Goal: Consume media (video, audio): Consume media (video, audio)

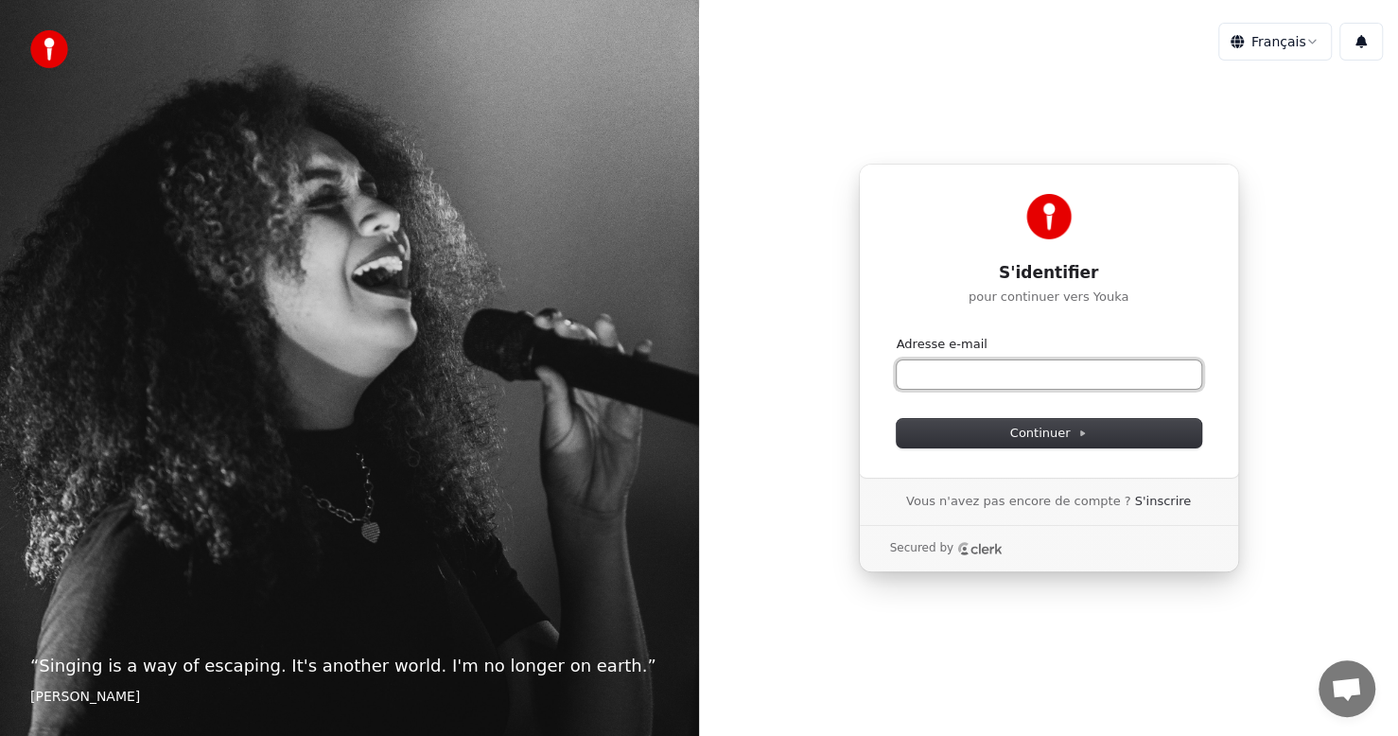
click at [1005, 379] on input "Adresse e-mail" at bounding box center [1049, 374] width 305 height 28
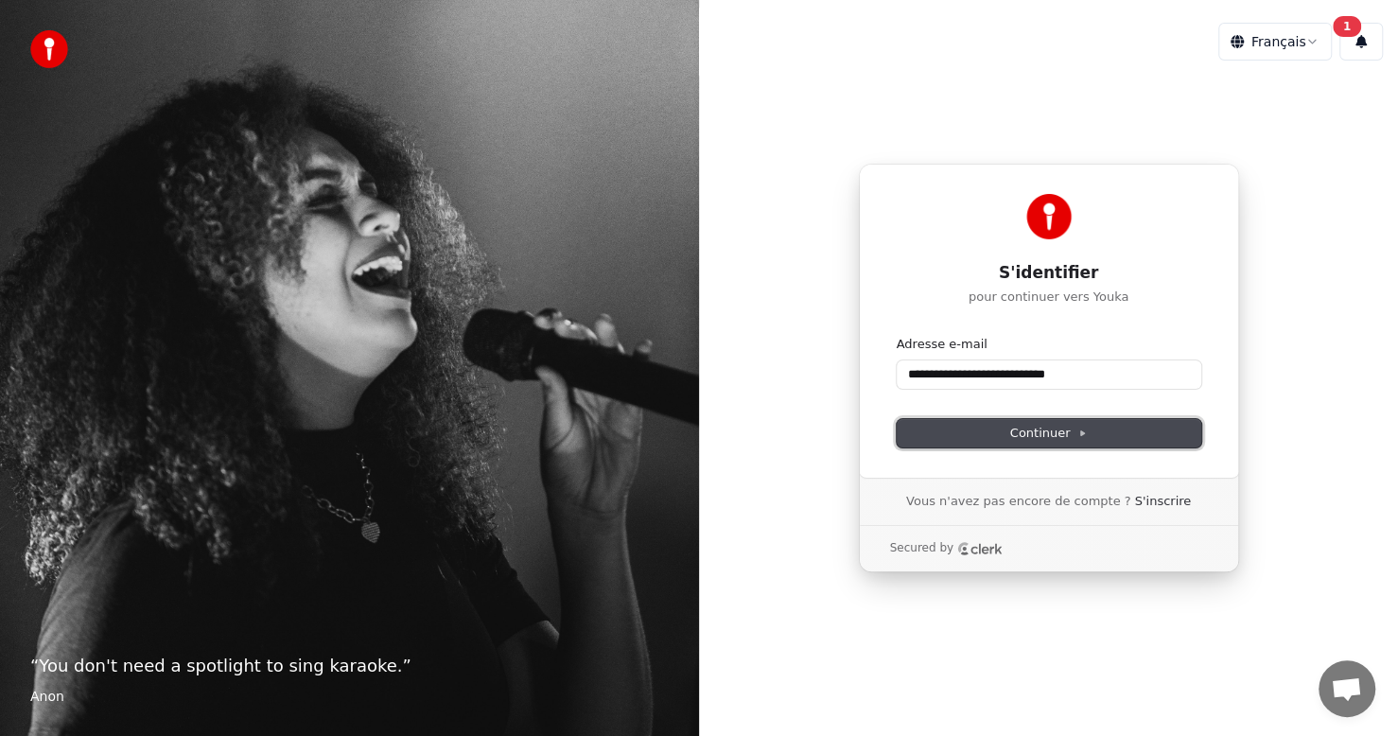
click at [1016, 433] on span "Continuer" at bounding box center [1049, 433] width 78 height 17
type input "**********"
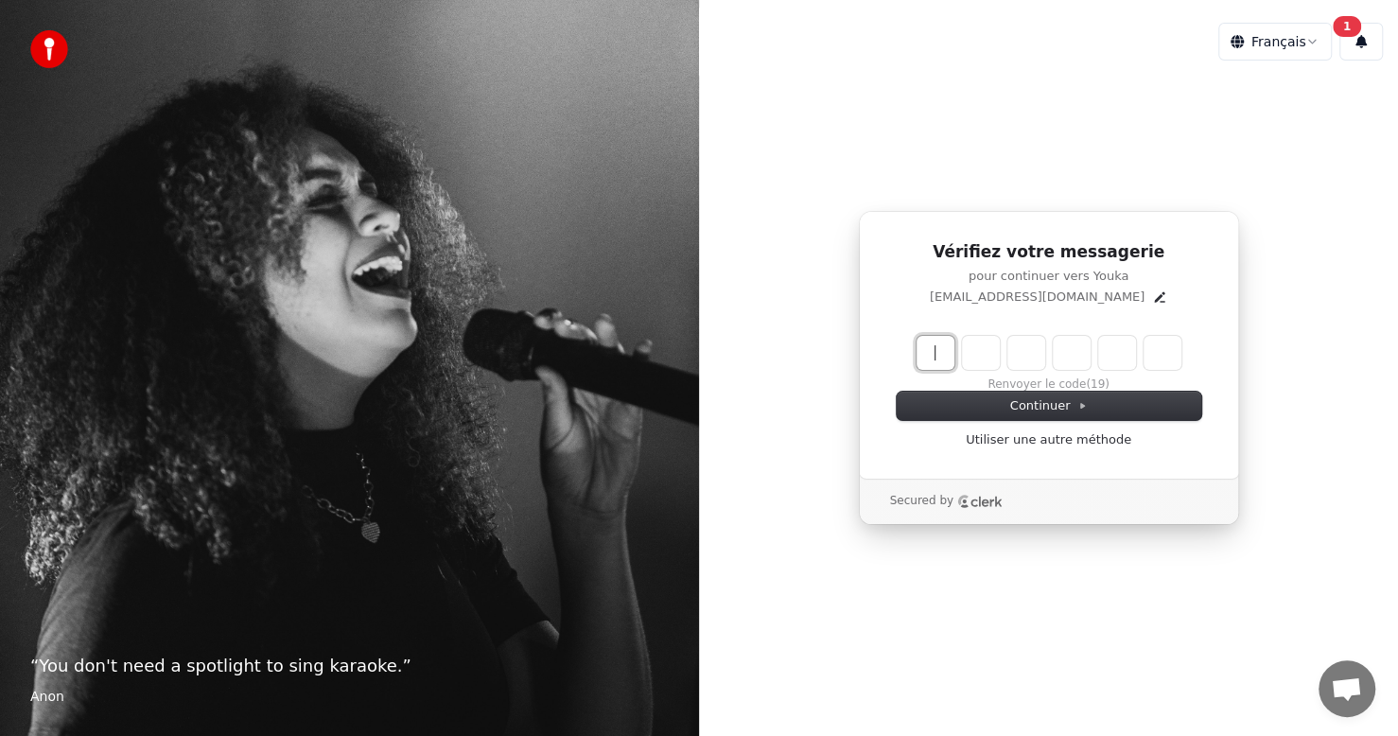
click at [932, 348] on input "Enter verification code" at bounding box center [1067, 353] width 303 height 34
type input "******"
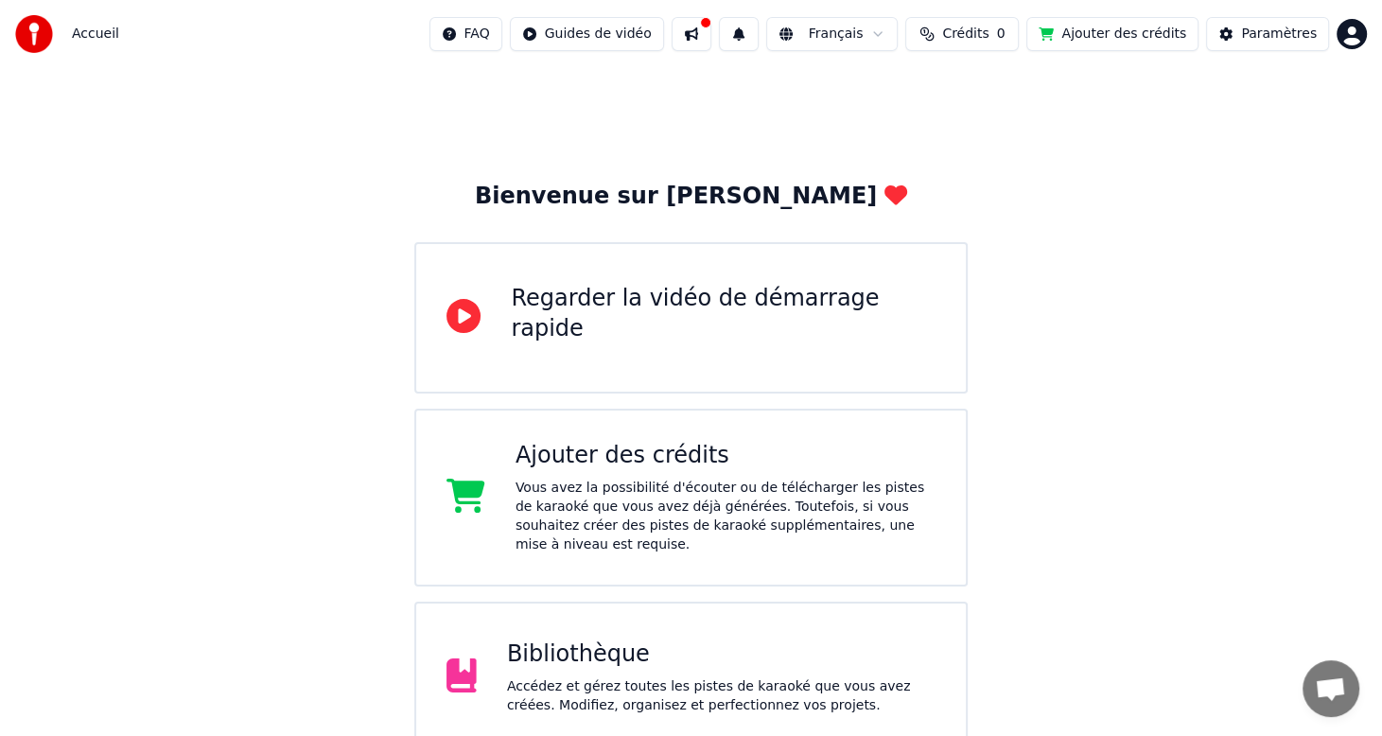
click at [688, 31] on button at bounding box center [692, 34] width 40 height 34
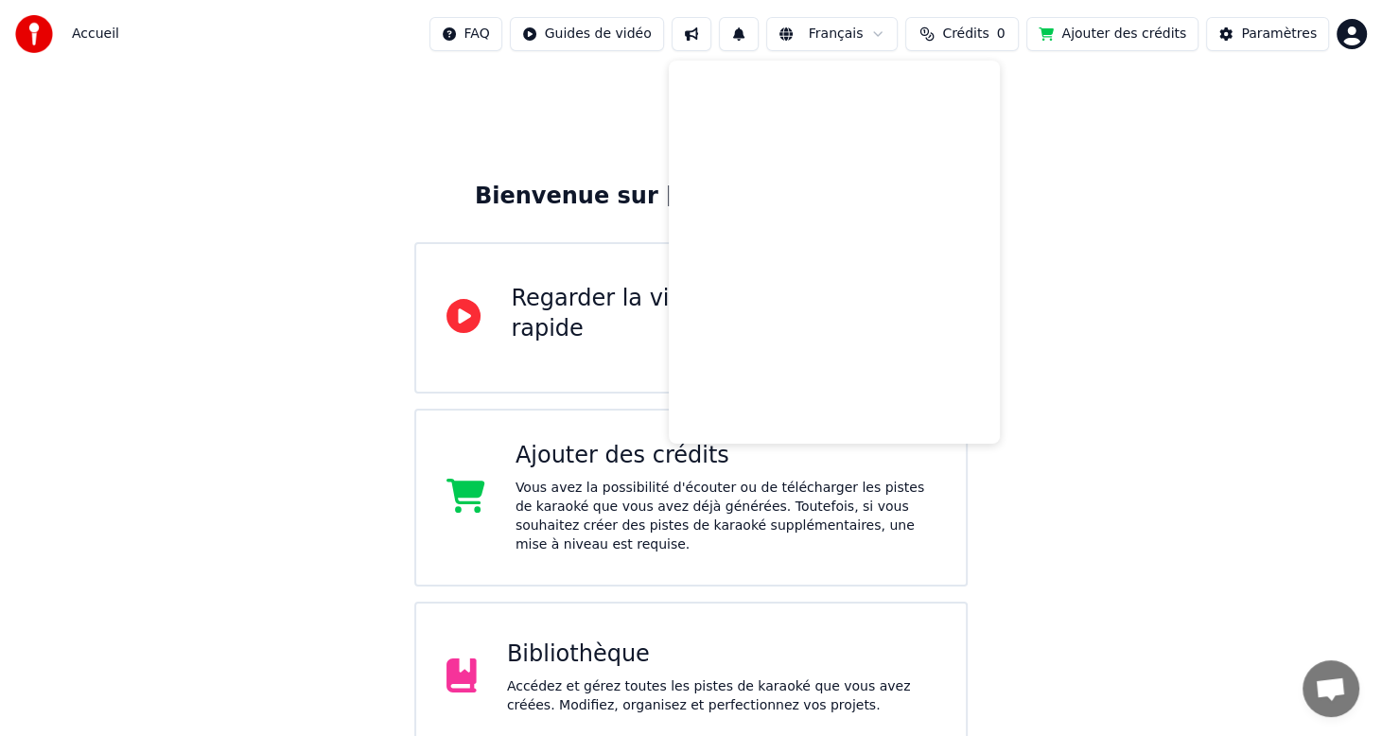
click at [585, 129] on div "Bienvenue sur Youka Regarder la vidéo de démarrage rapide Ajouter des crédits V…" at bounding box center [691, 609] width 1382 height 1082
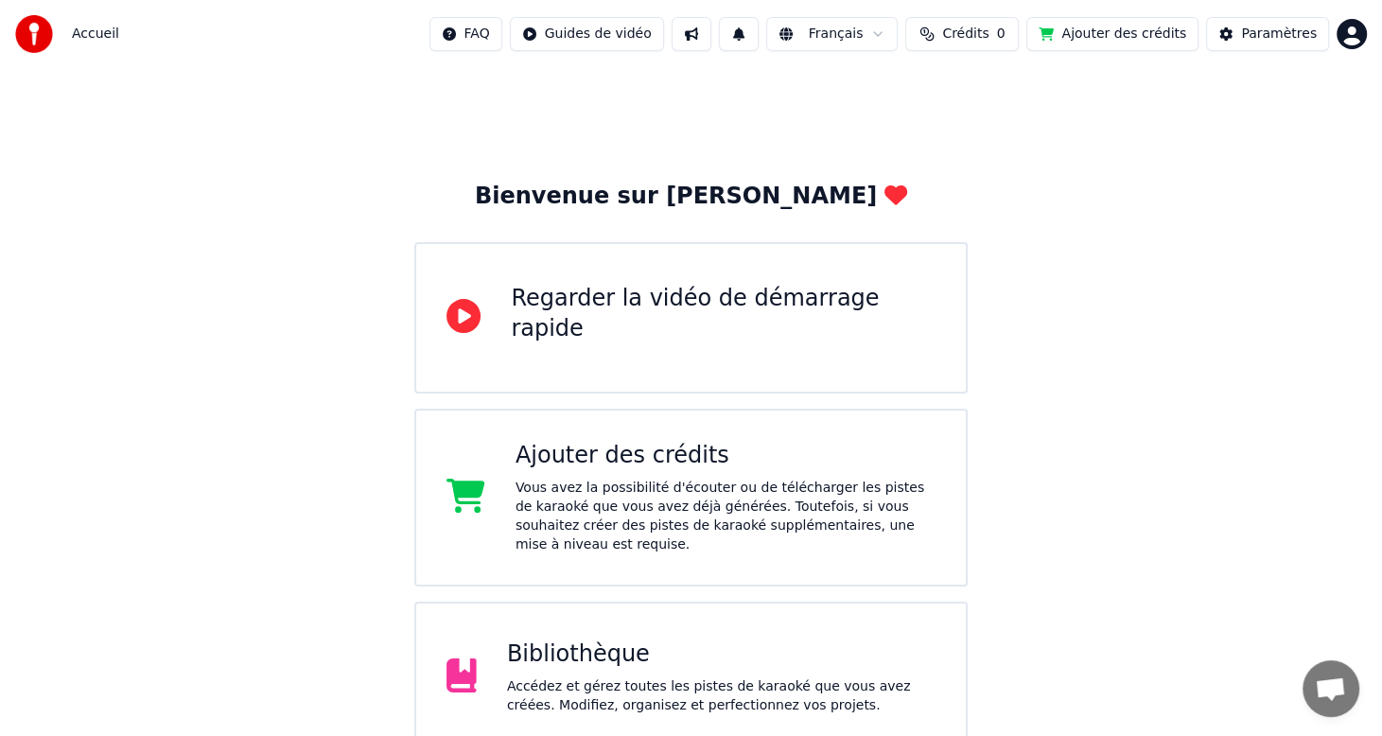
click at [631, 639] on div "Bibliothèque" at bounding box center [721, 654] width 428 height 30
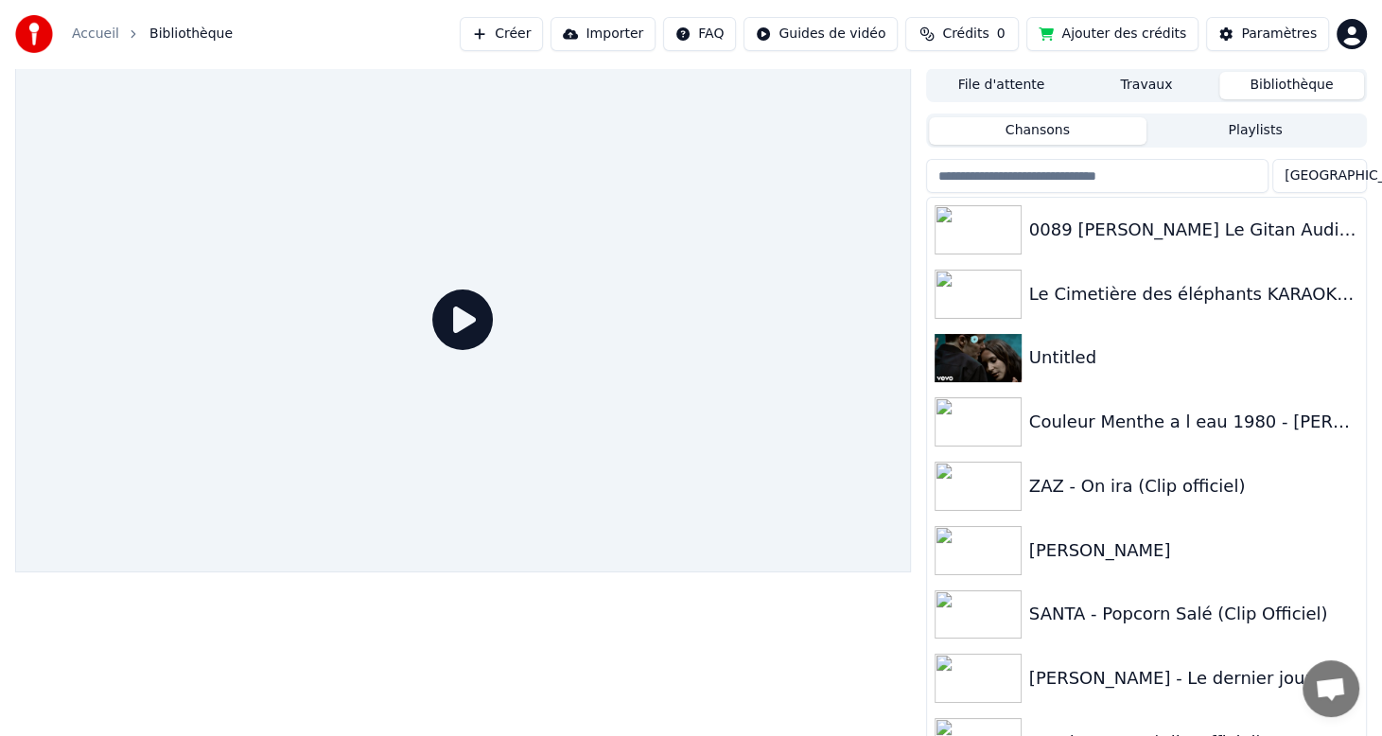
click at [1265, 131] on button "Playlists" at bounding box center [1255, 130] width 218 height 27
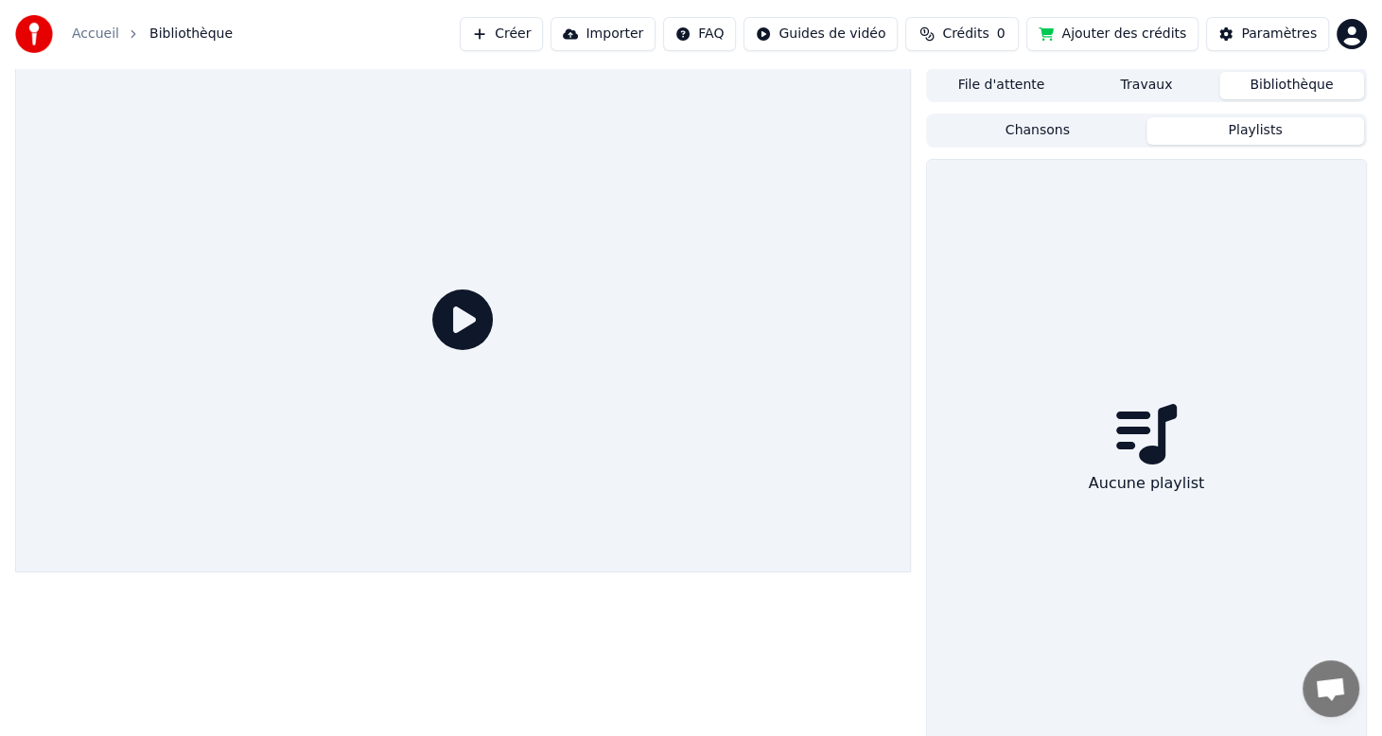
click at [1088, 129] on button "Chansons" at bounding box center [1038, 130] width 218 height 27
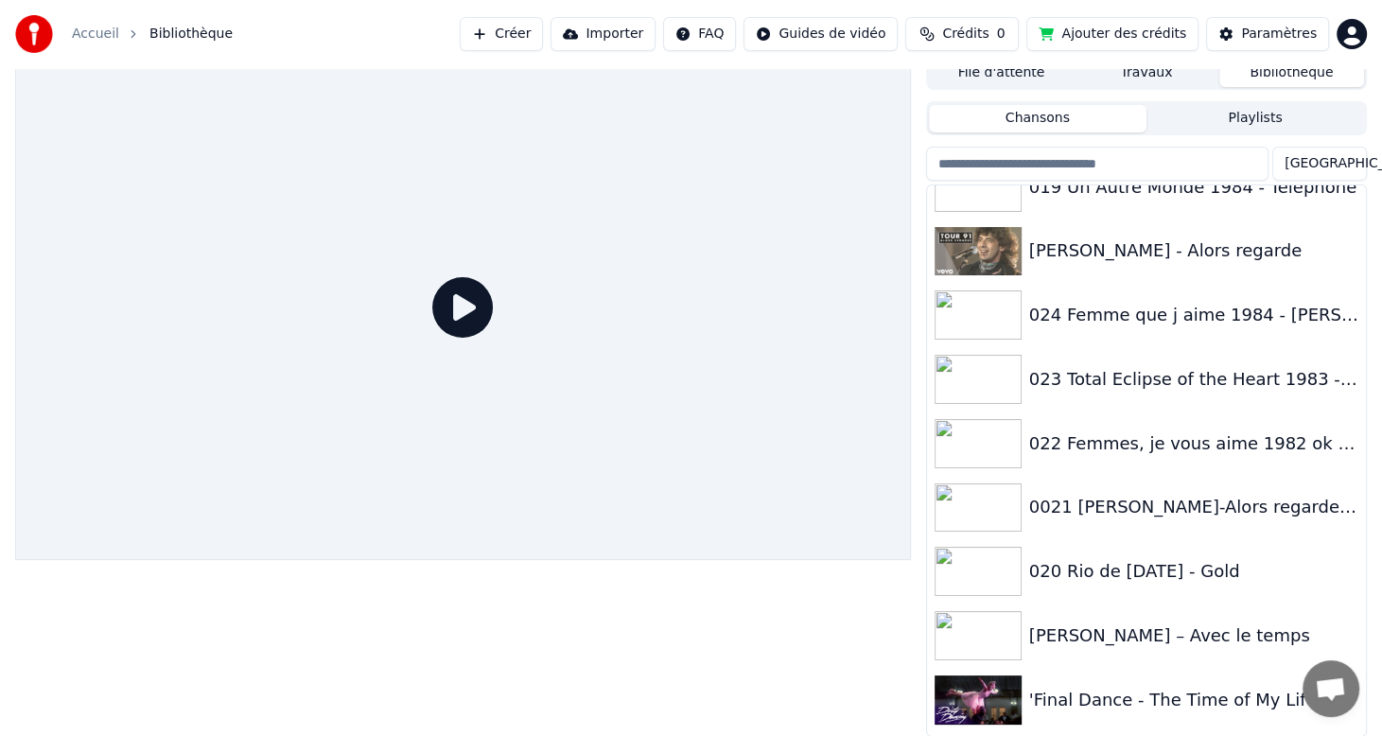
scroll to position [4270, 0]
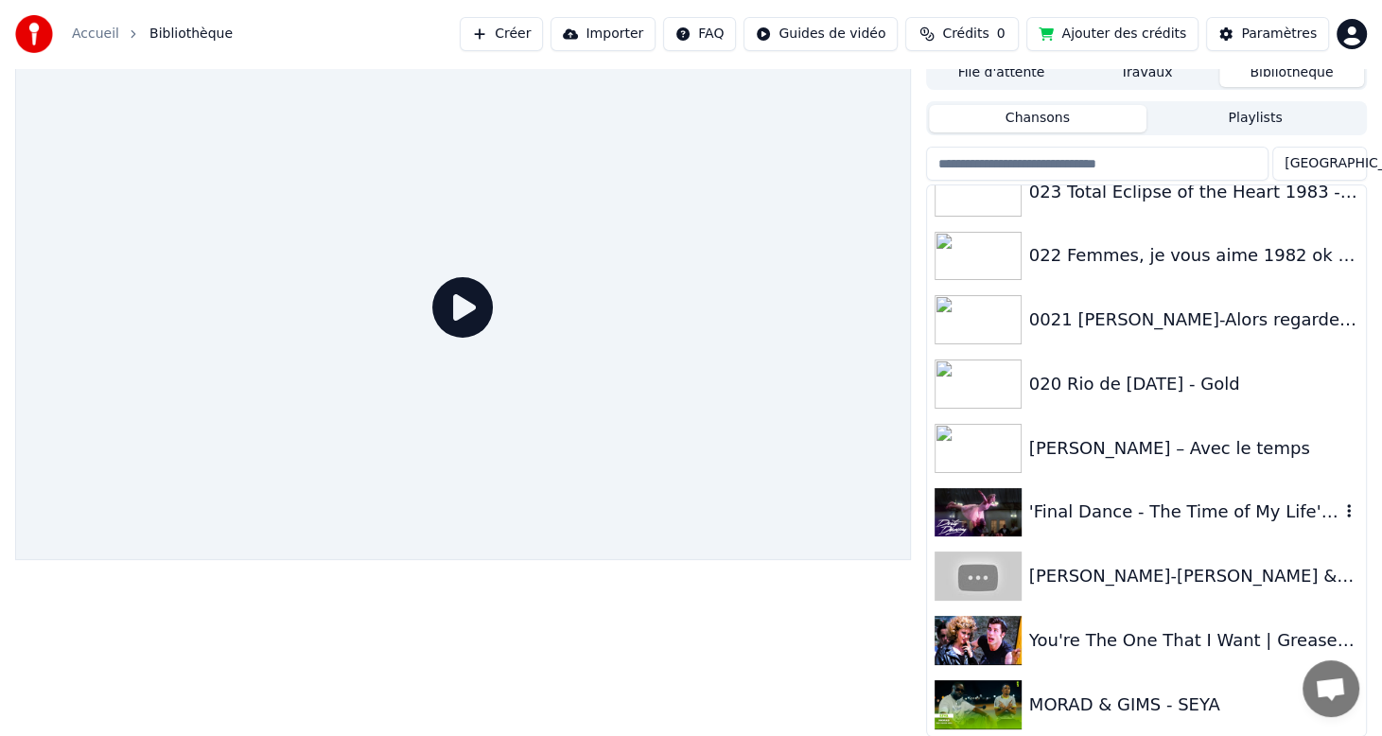
click at [1080, 511] on div "'Final Dance - The Time of My Life' Full Scene | Dirty Dancing" at bounding box center [1184, 511] width 310 height 26
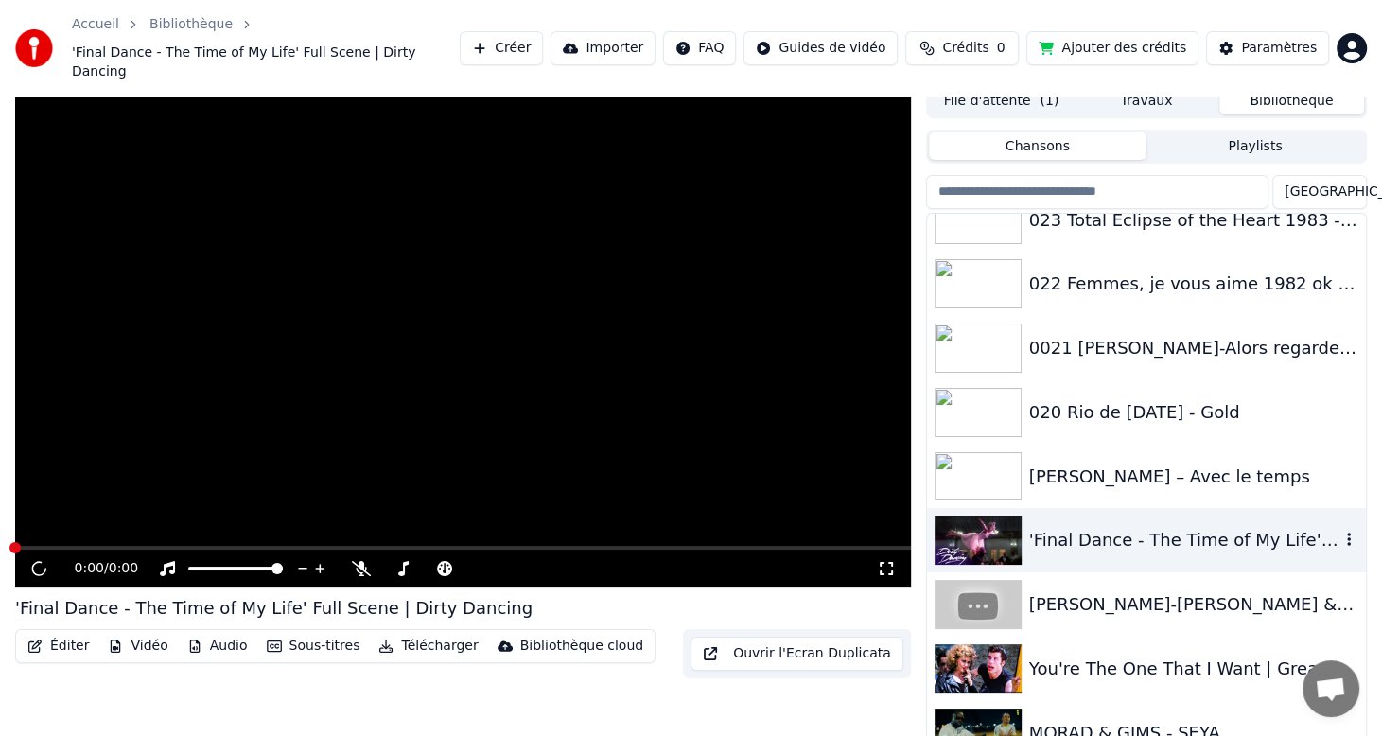
scroll to position [22, 0]
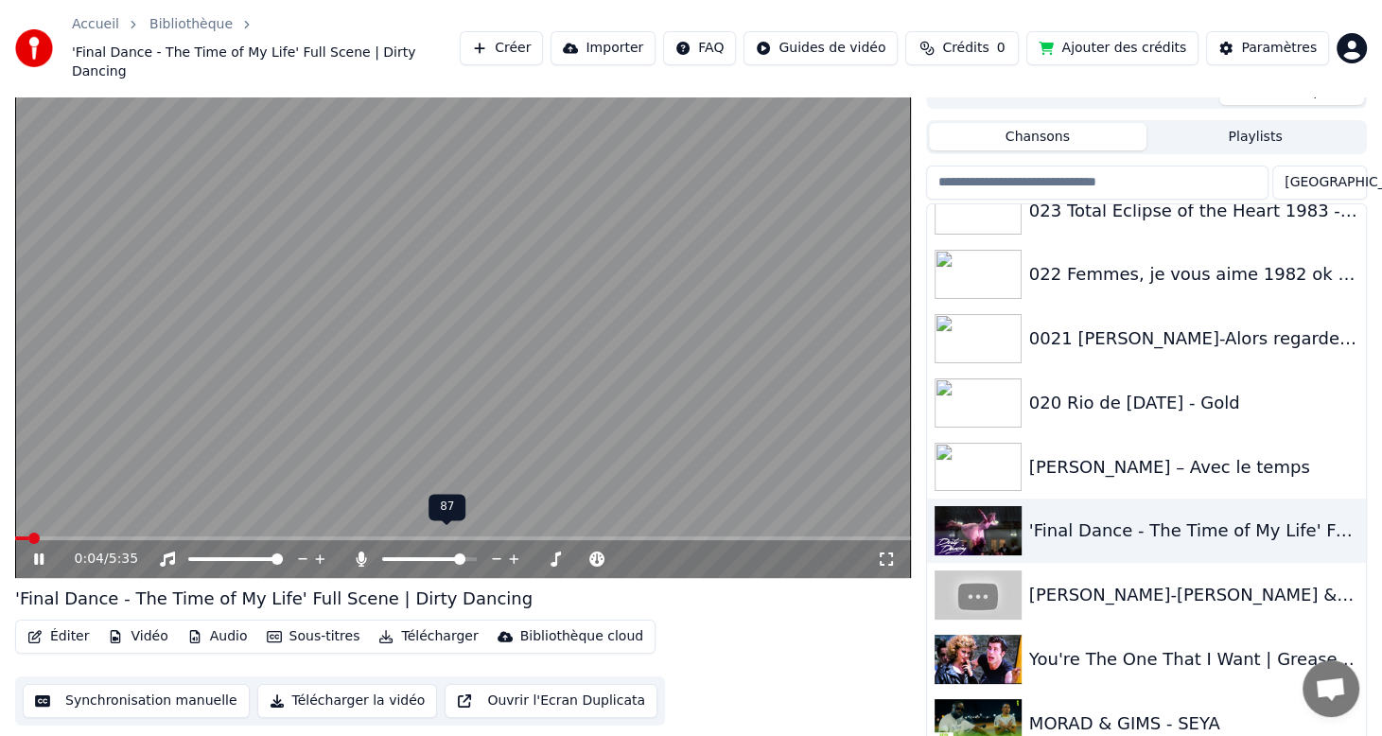
click at [463, 553] on span at bounding box center [459, 558] width 11 height 11
click at [213, 536] on span at bounding box center [114, 538] width 198 height 4
click at [37, 553] on icon at bounding box center [38, 558] width 9 height 11
click at [130, 536] on span at bounding box center [72, 538] width 114 height 4
click at [35, 552] on icon at bounding box center [38, 558] width 11 height 13
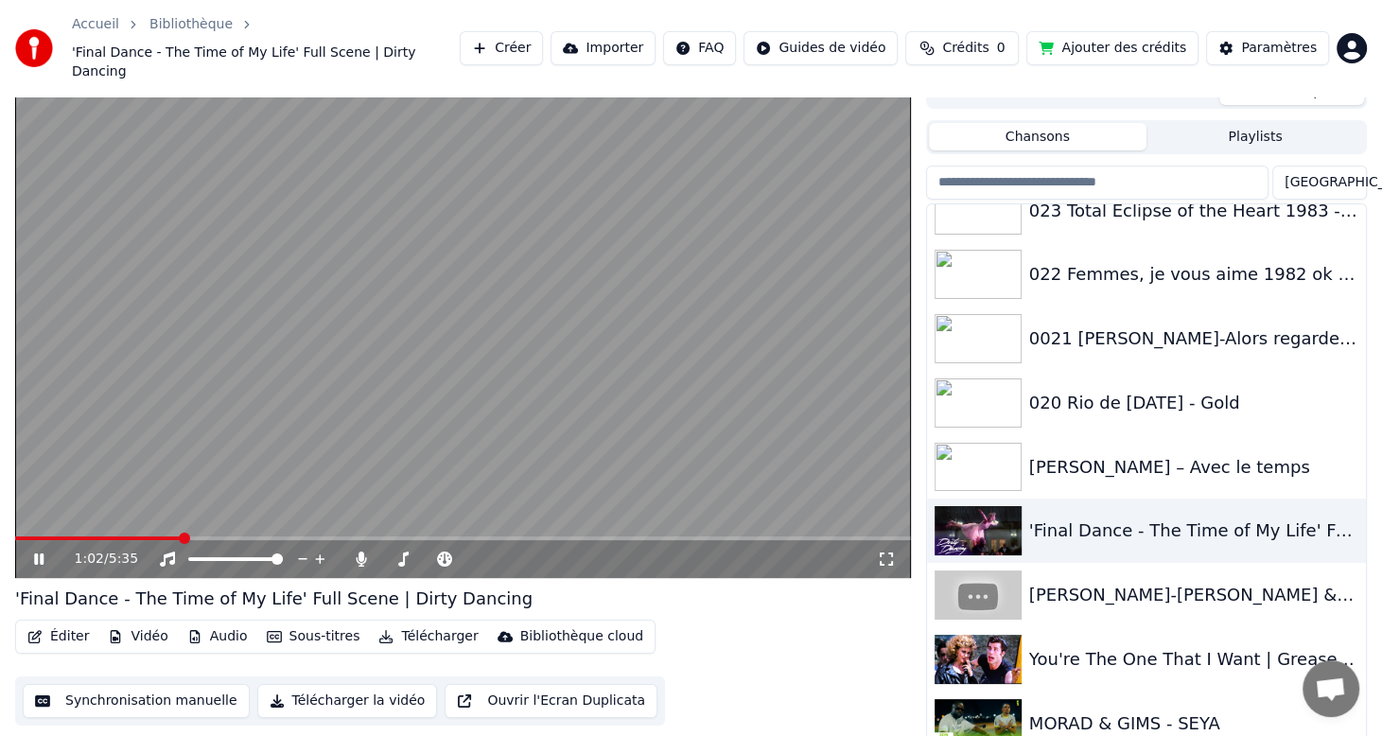
click at [180, 536] on span at bounding box center [463, 538] width 896 height 4
click at [226, 536] on span at bounding box center [463, 538] width 896 height 4
click at [272, 536] on span at bounding box center [463, 538] width 896 height 4
click at [420, 536] on span at bounding box center [463, 538] width 896 height 4
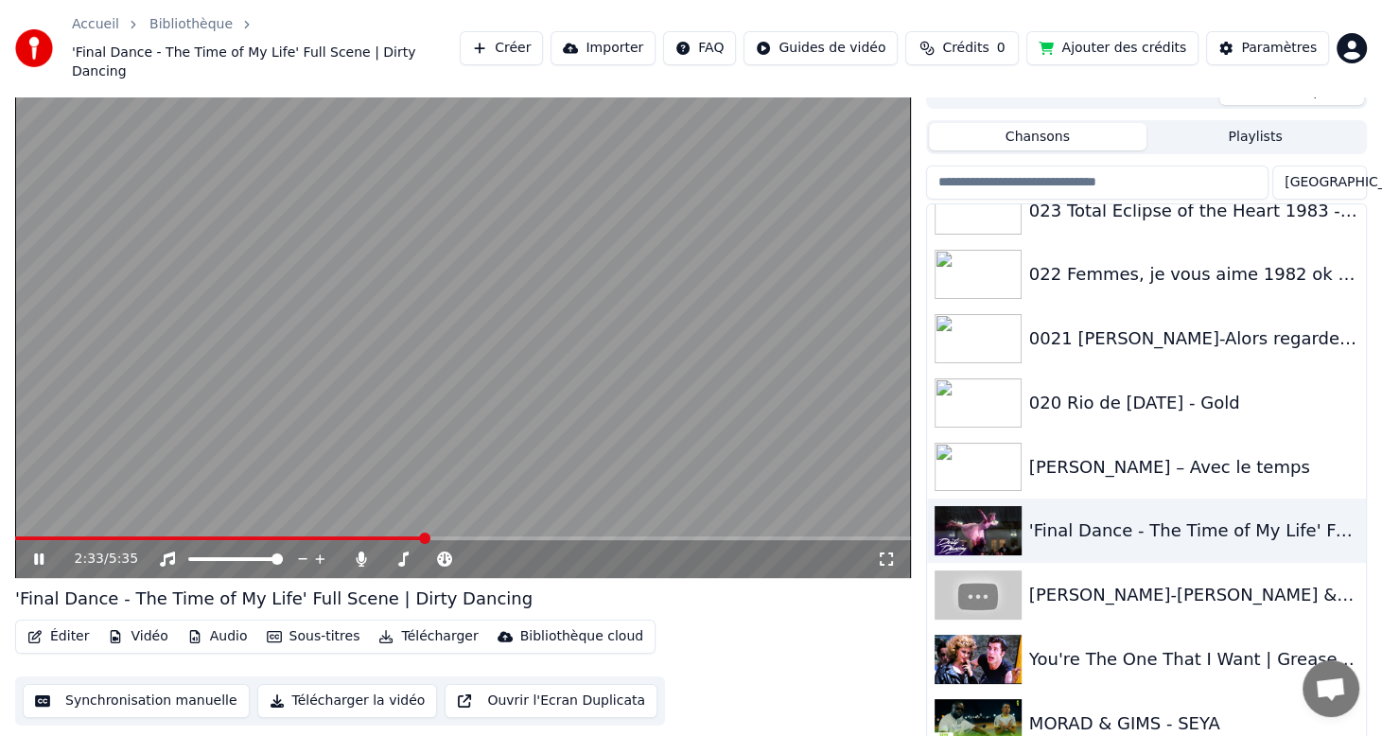
click at [477, 536] on span at bounding box center [463, 538] width 896 height 4
click at [36, 553] on icon at bounding box center [38, 558] width 9 height 11
click at [71, 623] on button "Éditer" at bounding box center [58, 636] width 77 height 26
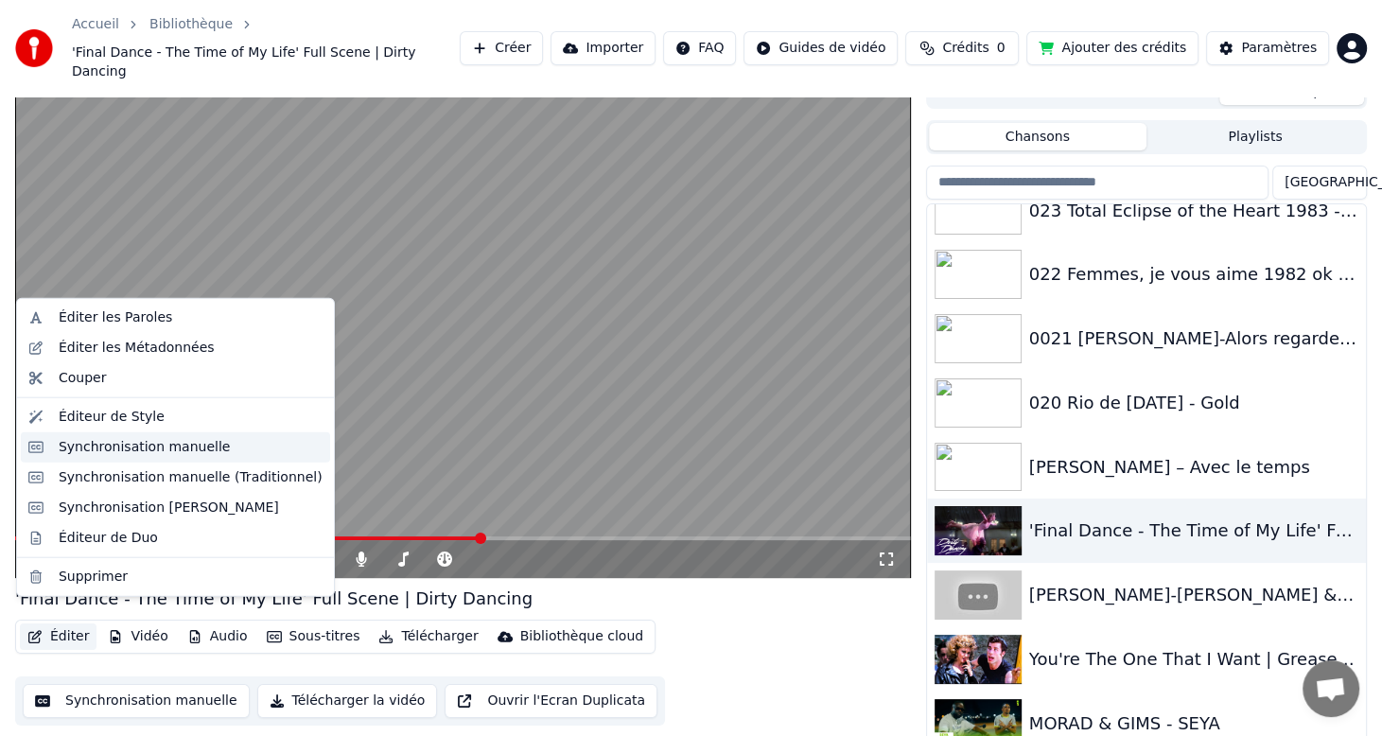
click at [112, 445] on div "Synchronisation manuelle" at bounding box center [145, 447] width 172 height 19
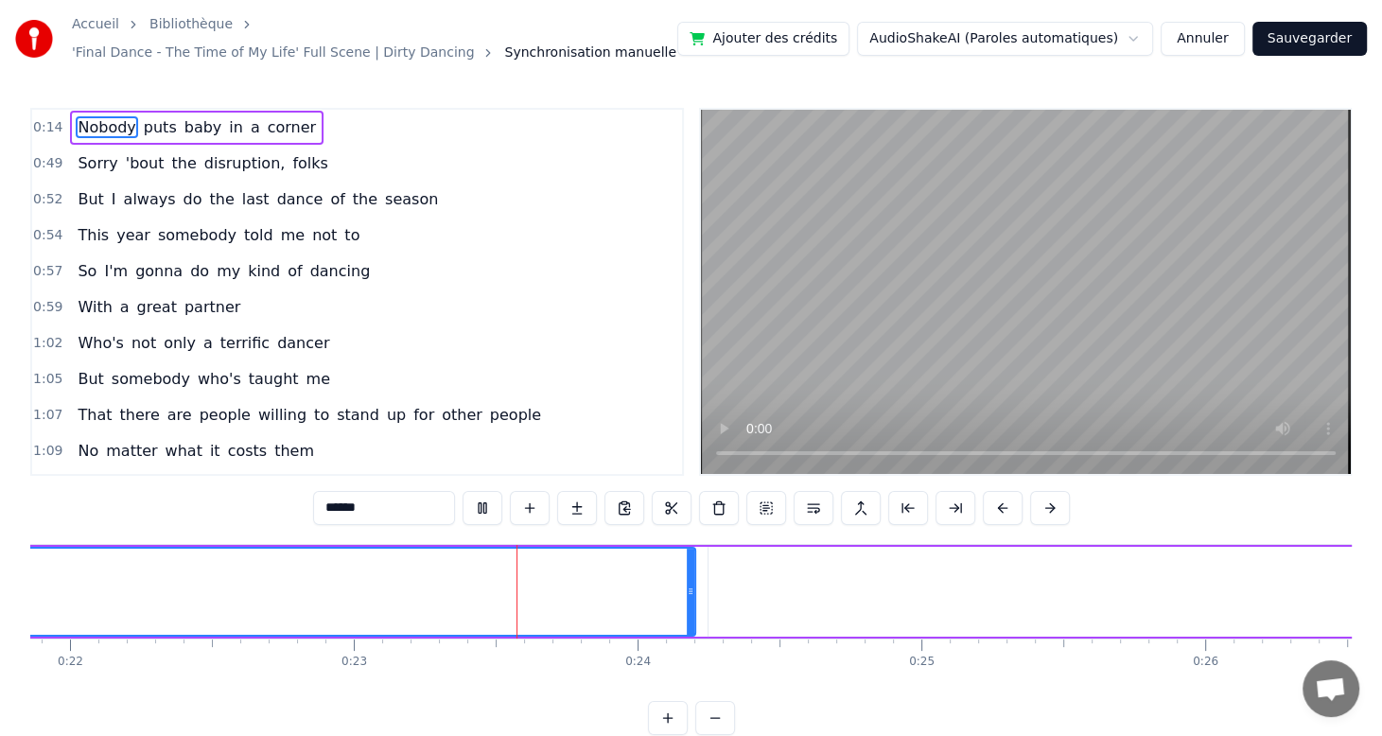
scroll to position [0, 6448]
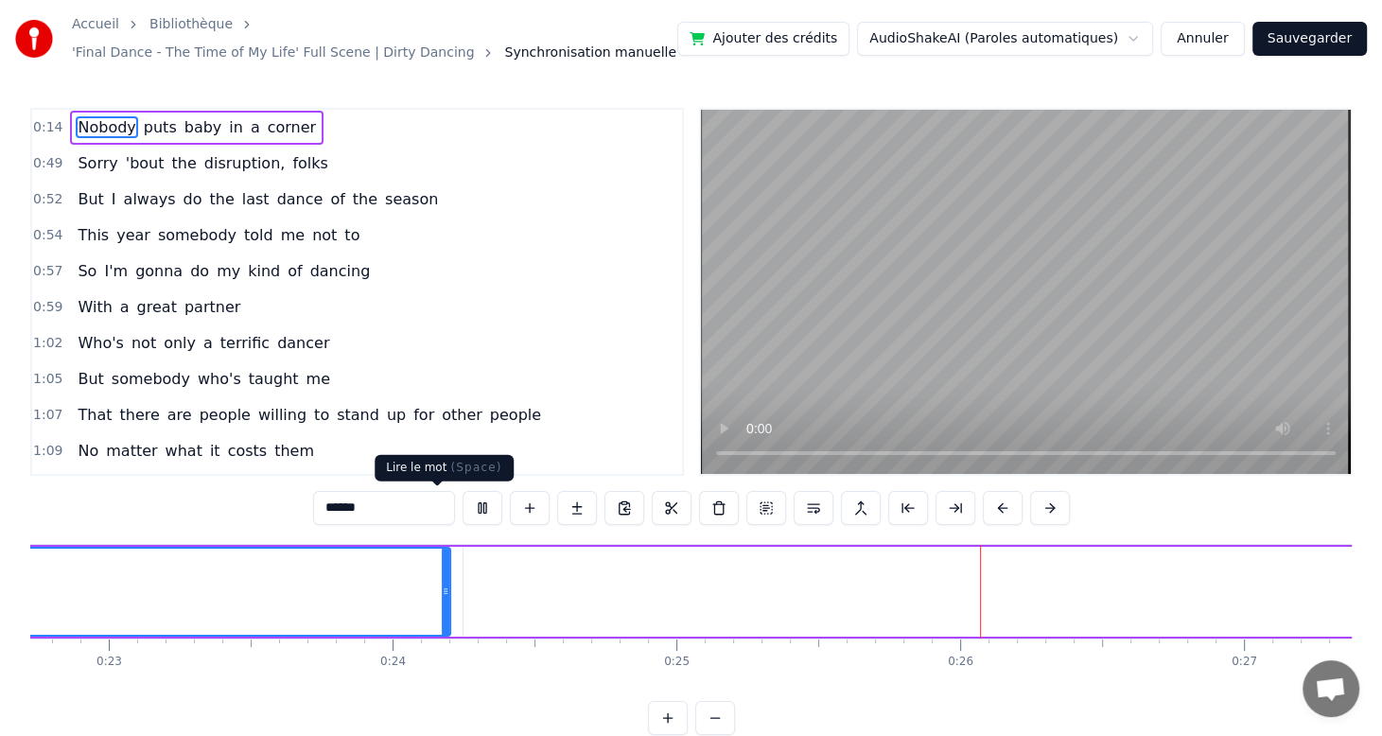
click at [463, 502] on button at bounding box center [483, 508] width 40 height 34
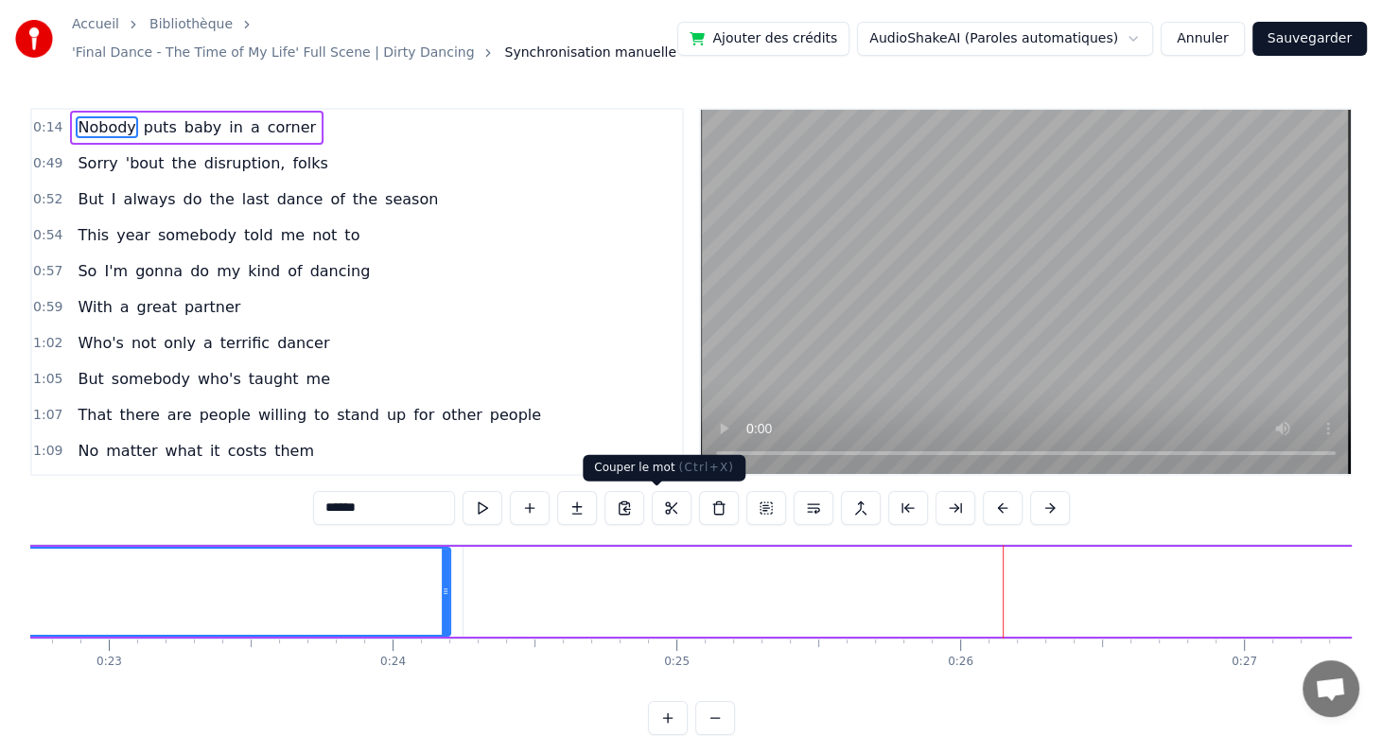
click at [661, 510] on button at bounding box center [672, 508] width 40 height 34
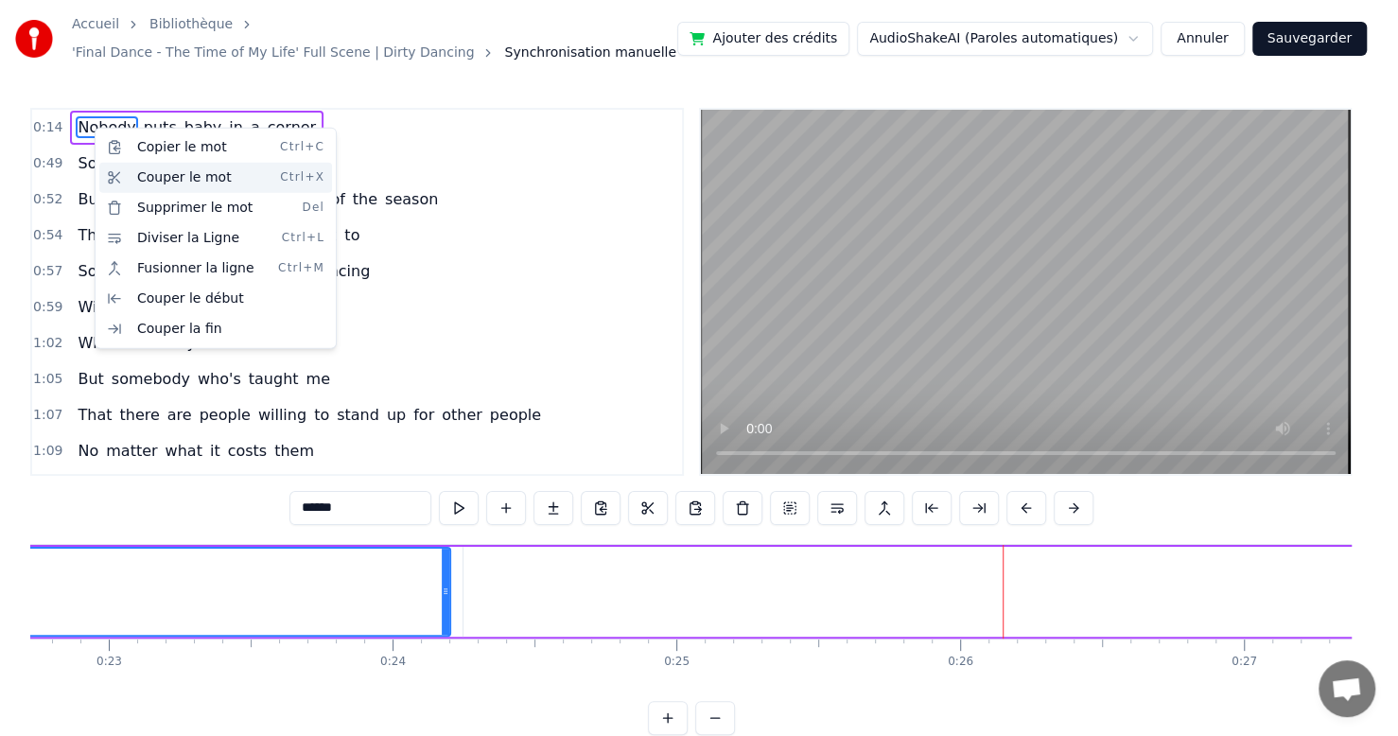
click at [144, 180] on div "Couper le mot Ctrl+X" at bounding box center [215, 178] width 233 height 30
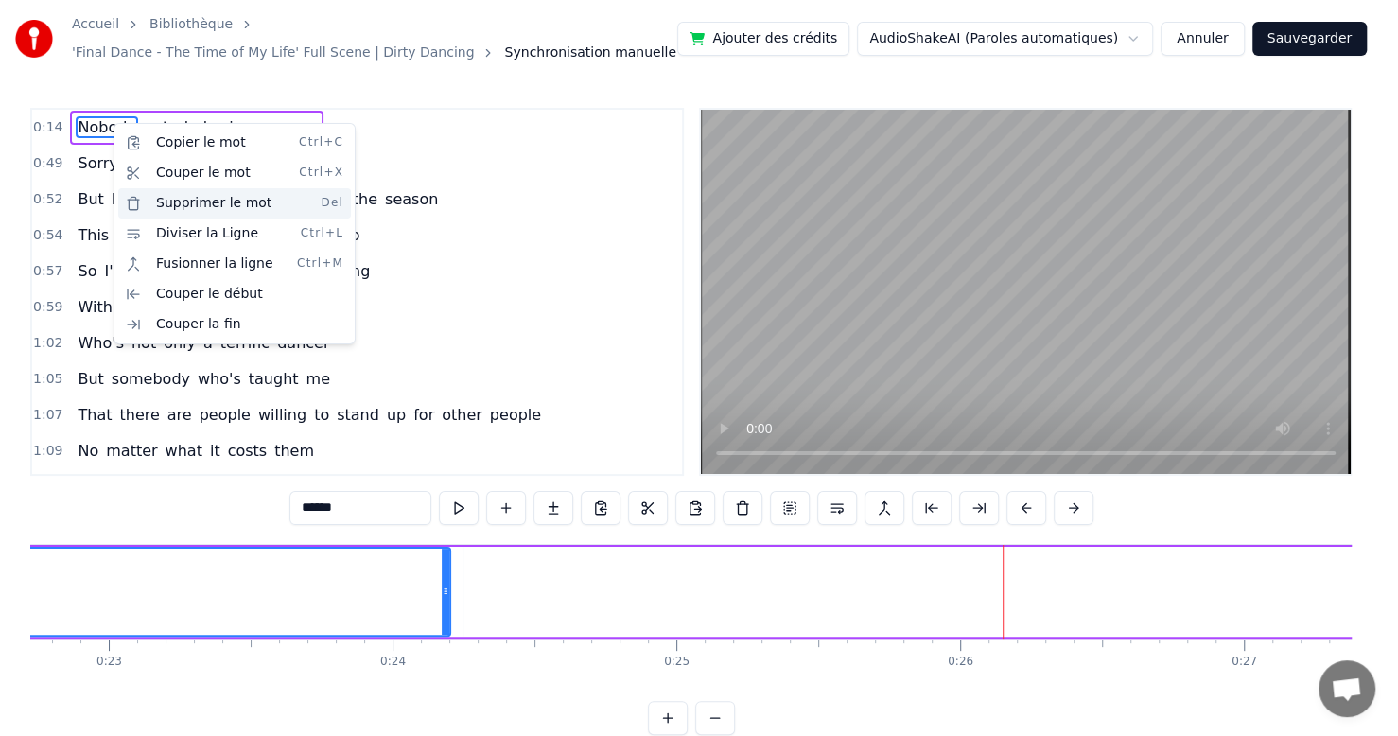
click at [157, 205] on div "Supprimer le mot Del" at bounding box center [234, 203] width 233 height 30
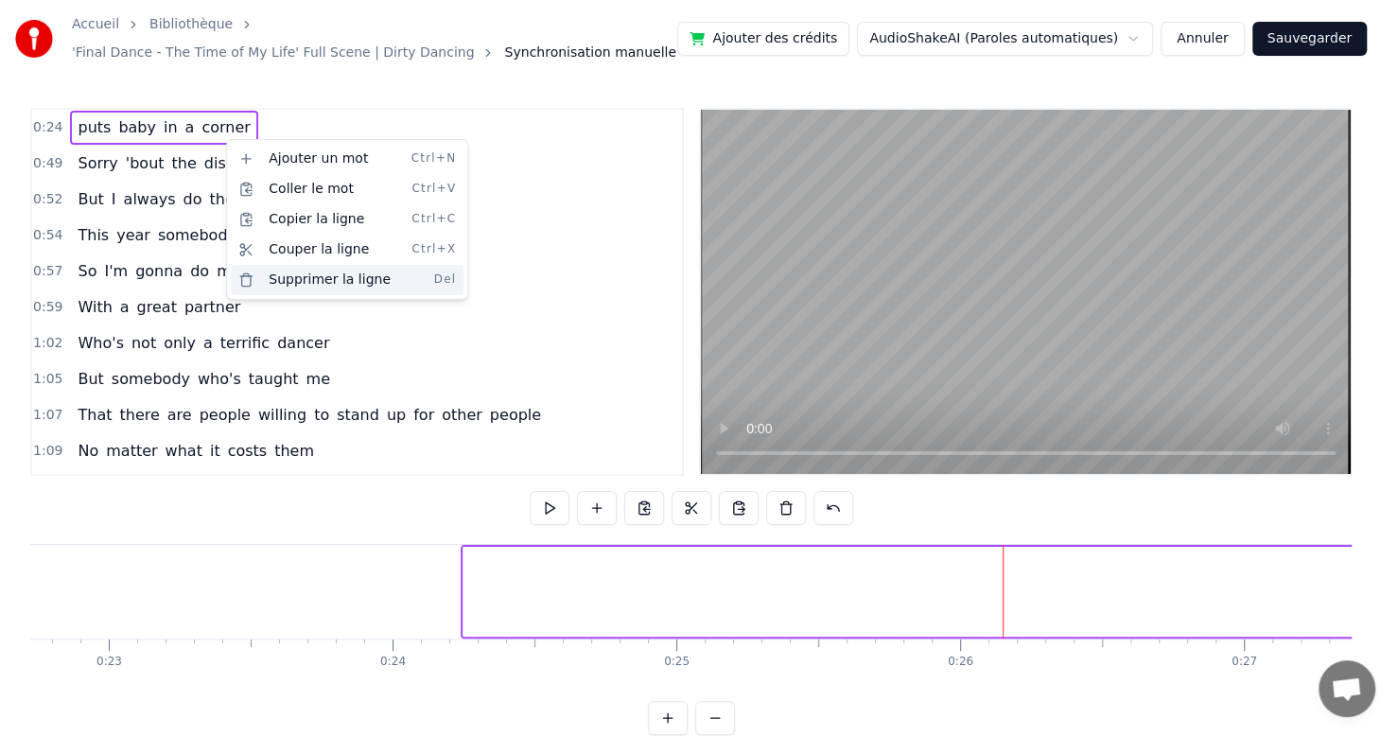
click at [286, 280] on div "Supprimer la ligne Del" at bounding box center [347, 280] width 233 height 30
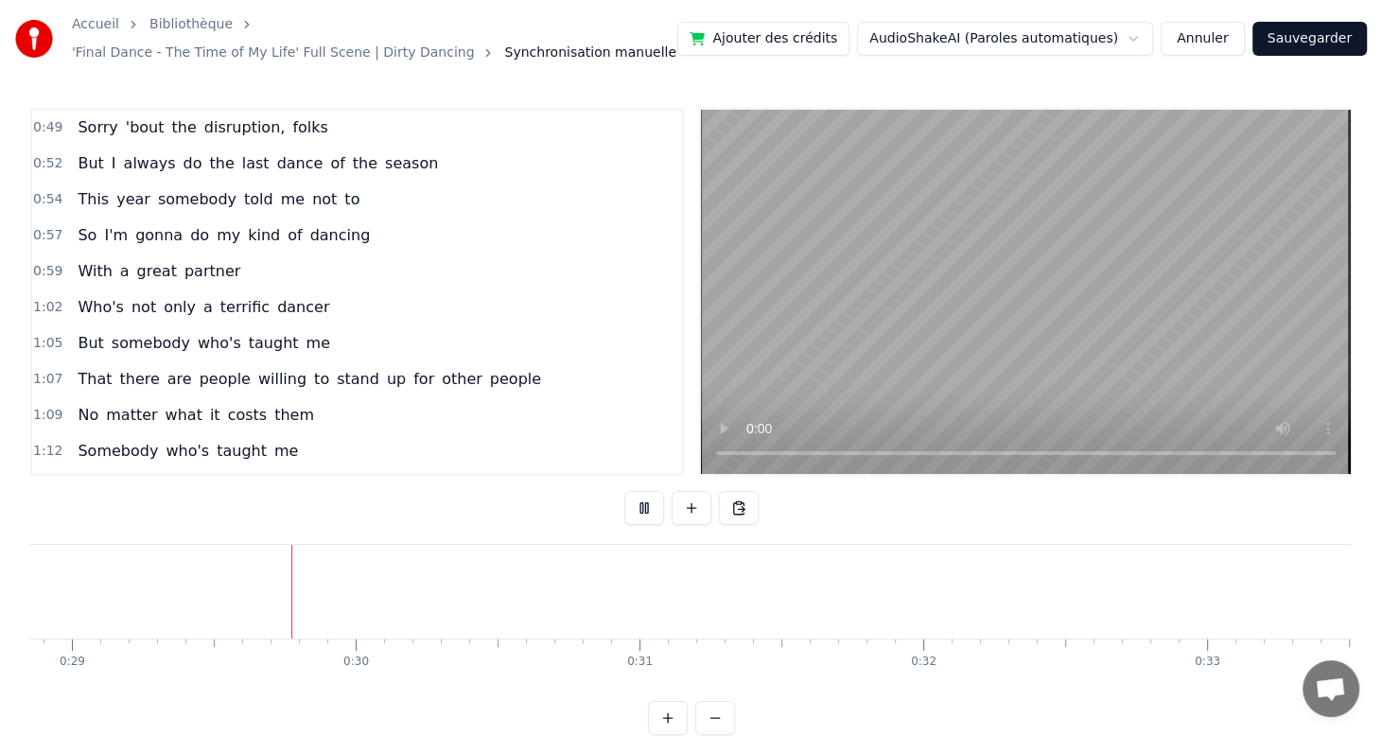
scroll to position [0, 8215]
click at [632, 512] on button at bounding box center [644, 508] width 40 height 34
click at [1190, 37] on button "Annuler" at bounding box center [1202, 39] width 83 height 34
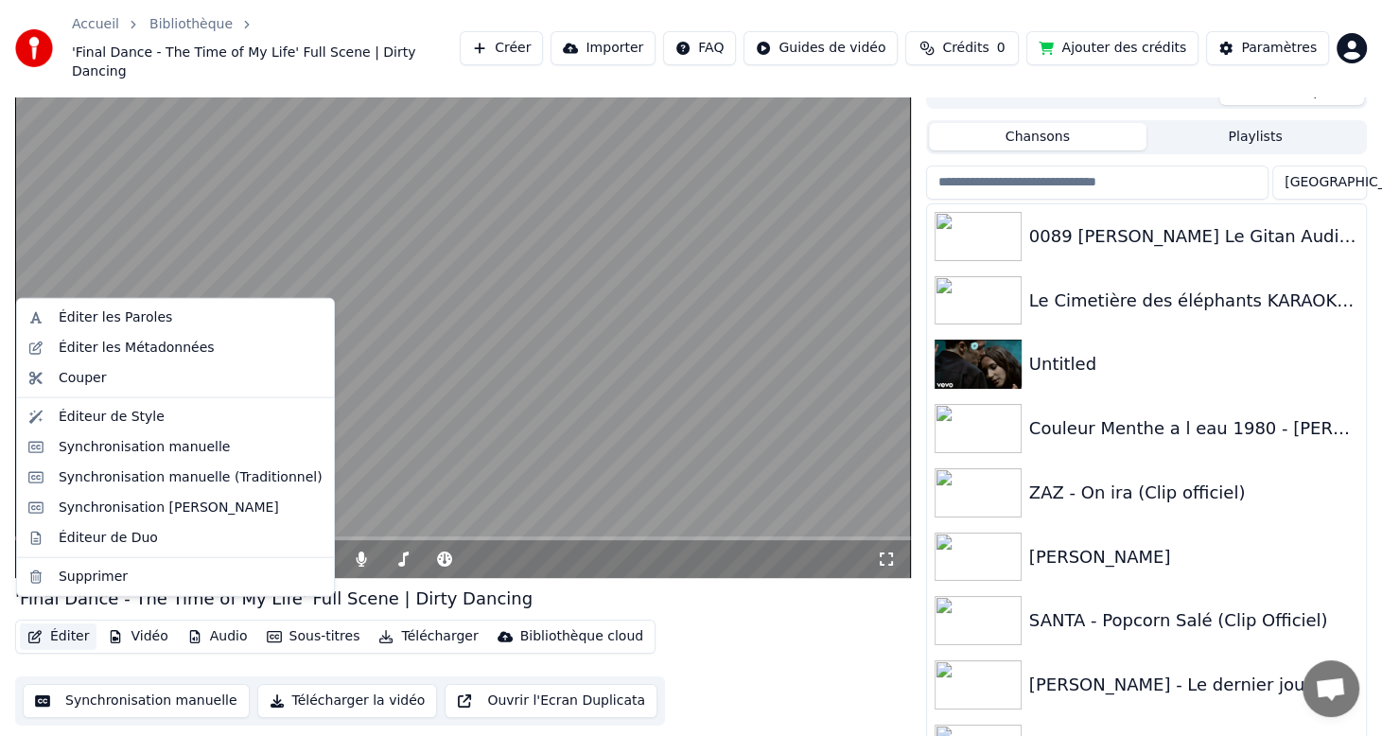
click at [76, 623] on button "Éditer" at bounding box center [58, 636] width 77 height 26
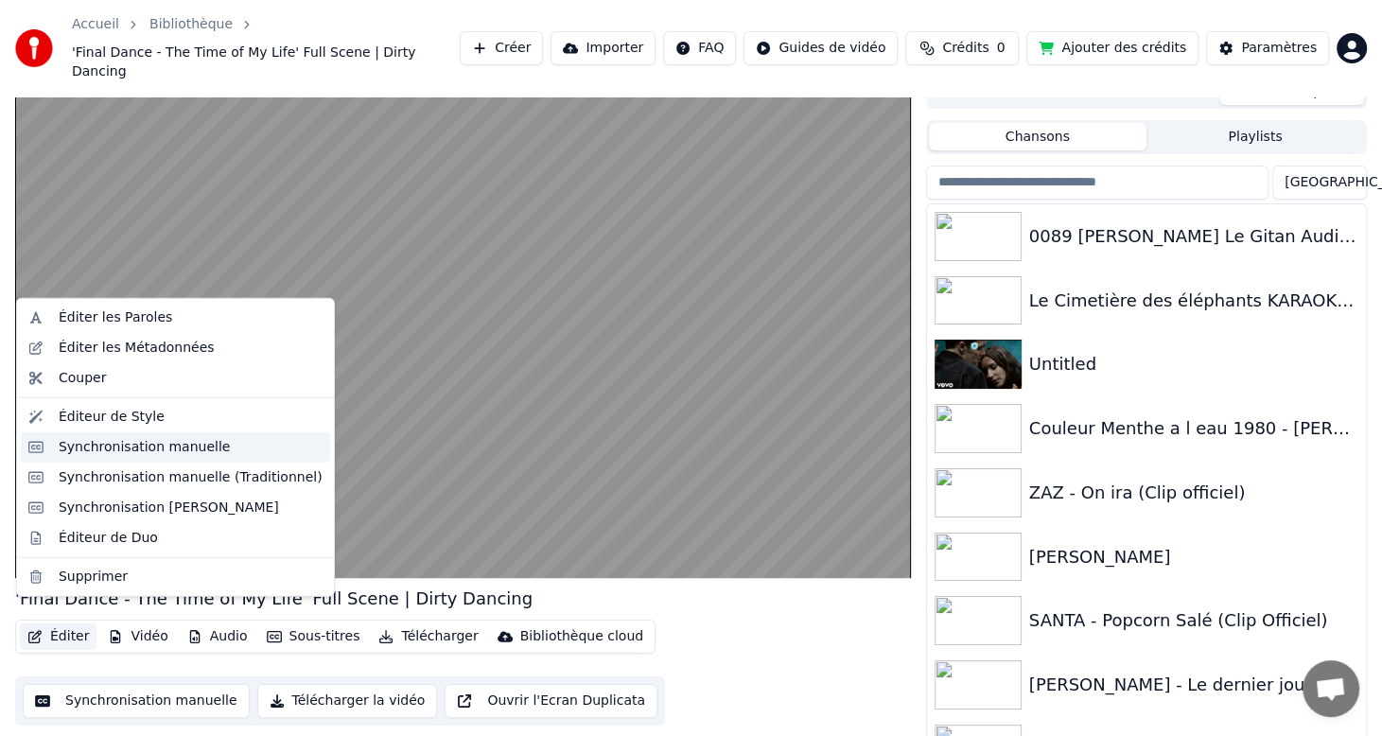
click at [138, 453] on div "Synchronisation manuelle" at bounding box center [145, 447] width 172 height 19
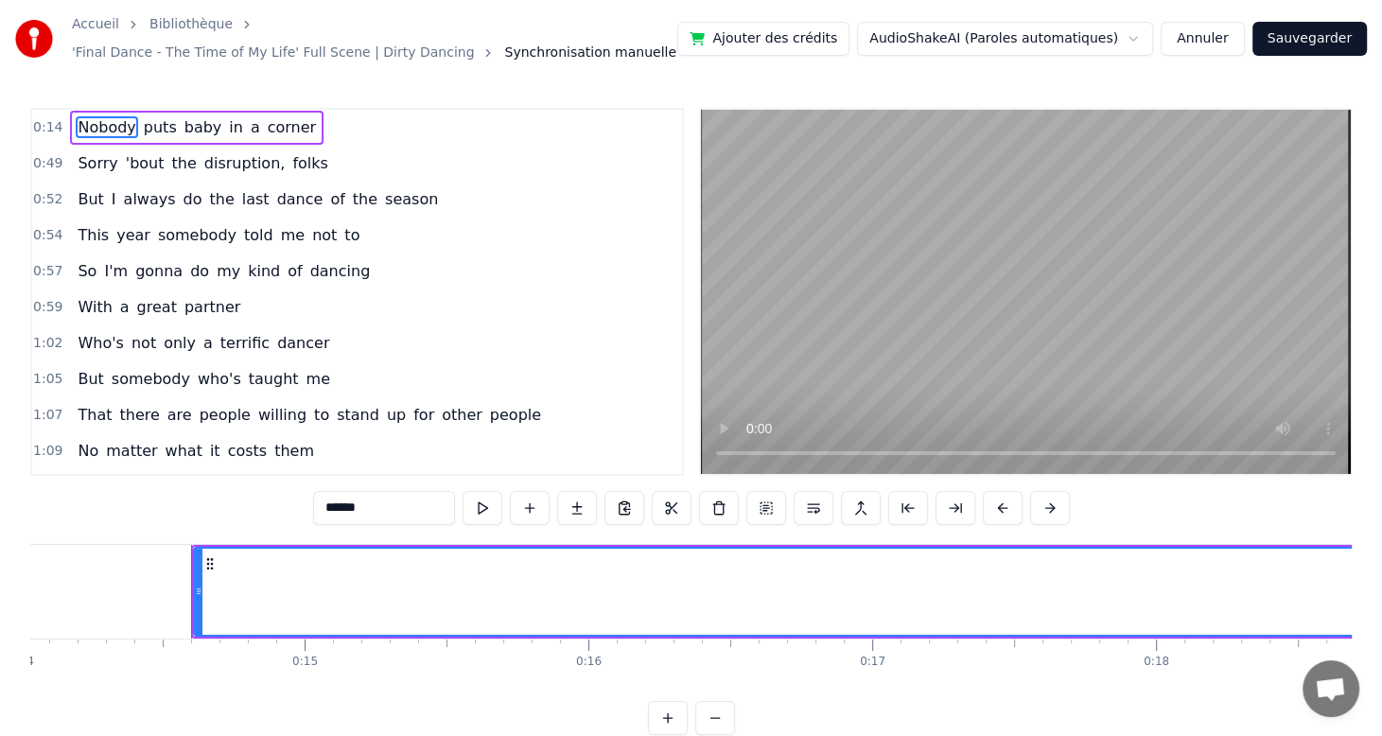
scroll to position [0, 4048]
click at [1230, 44] on button "Annuler" at bounding box center [1202, 39] width 83 height 34
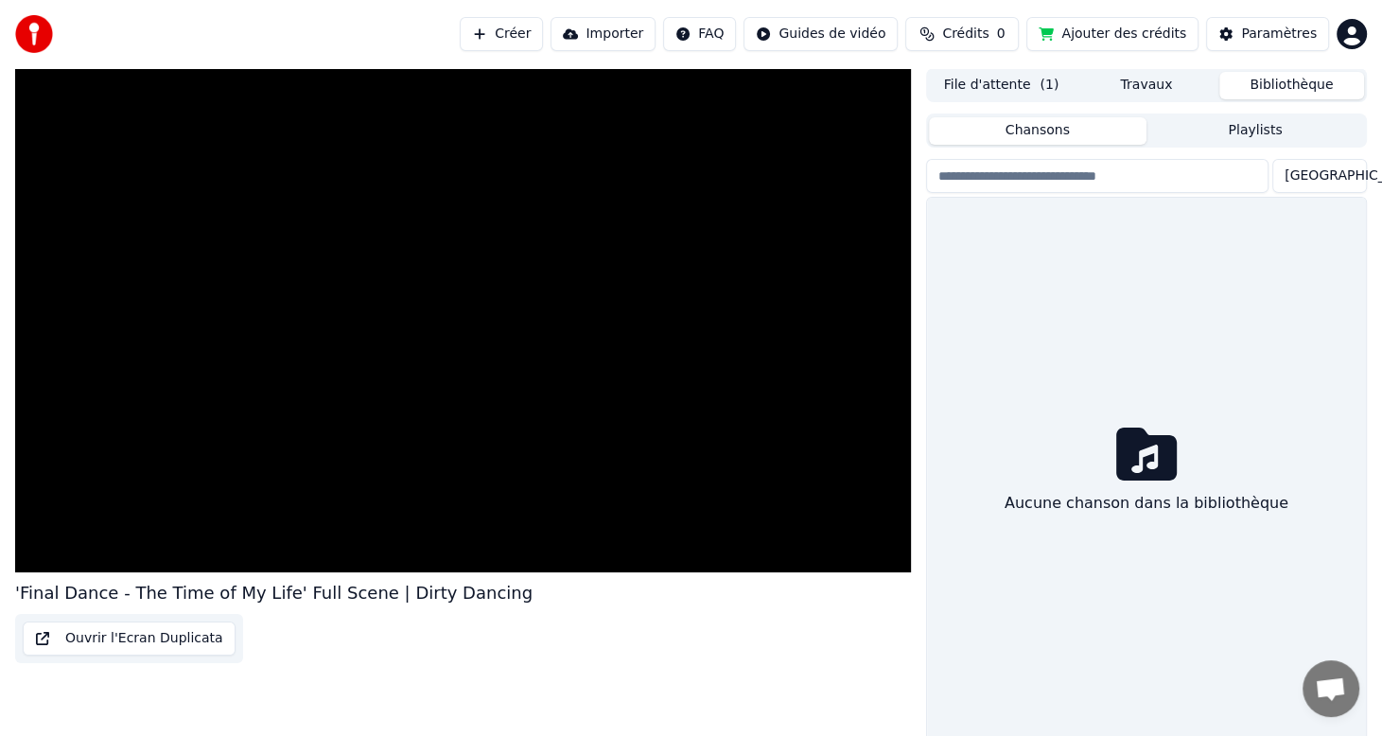
scroll to position [22, 0]
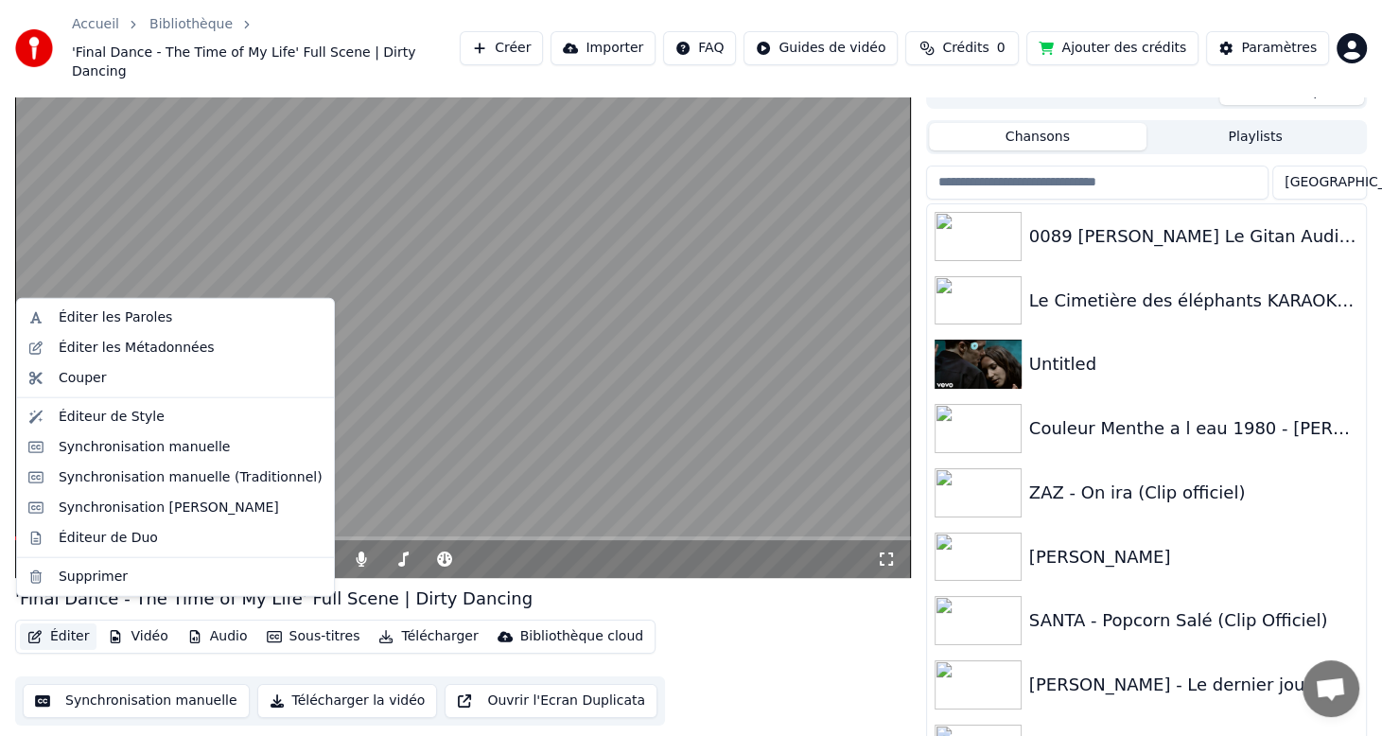
click at [76, 623] on button "Éditer" at bounding box center [58, 636] width 77 height 26
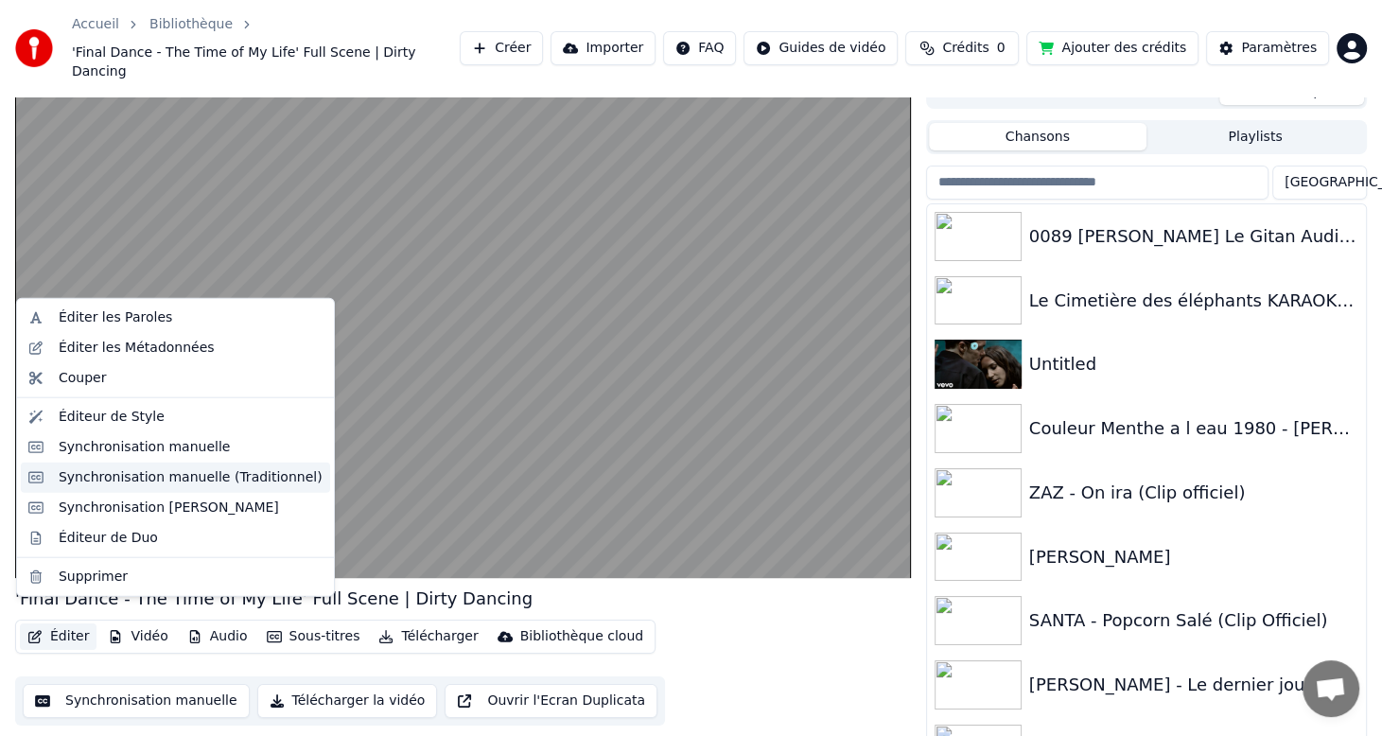
click at [140, 480] on div "Synchronisation manuelle (Traditionnel)" at bounding box center [191, 477] width 264 height 19
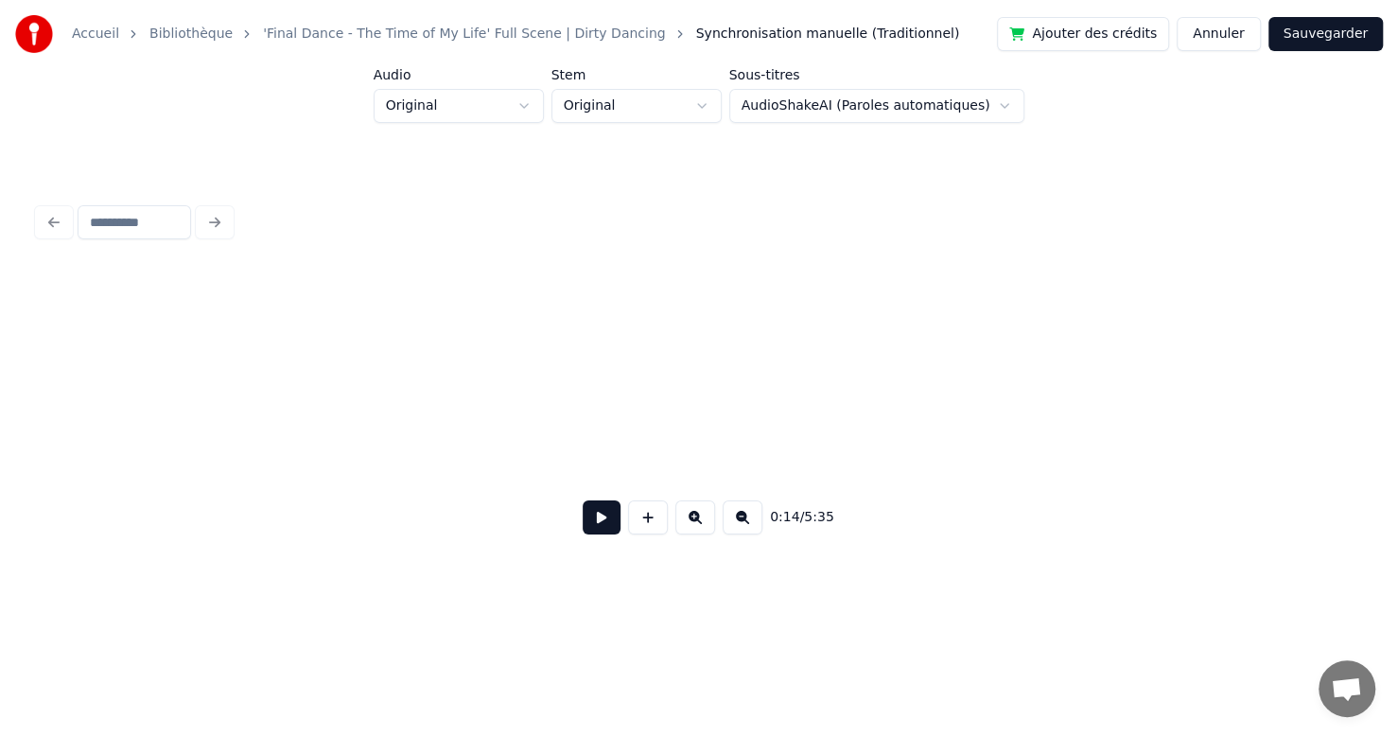
scroll to position [0, 3452]
click at [1096, 460] on div at bounding box center [1094, 420] width 6 height 119
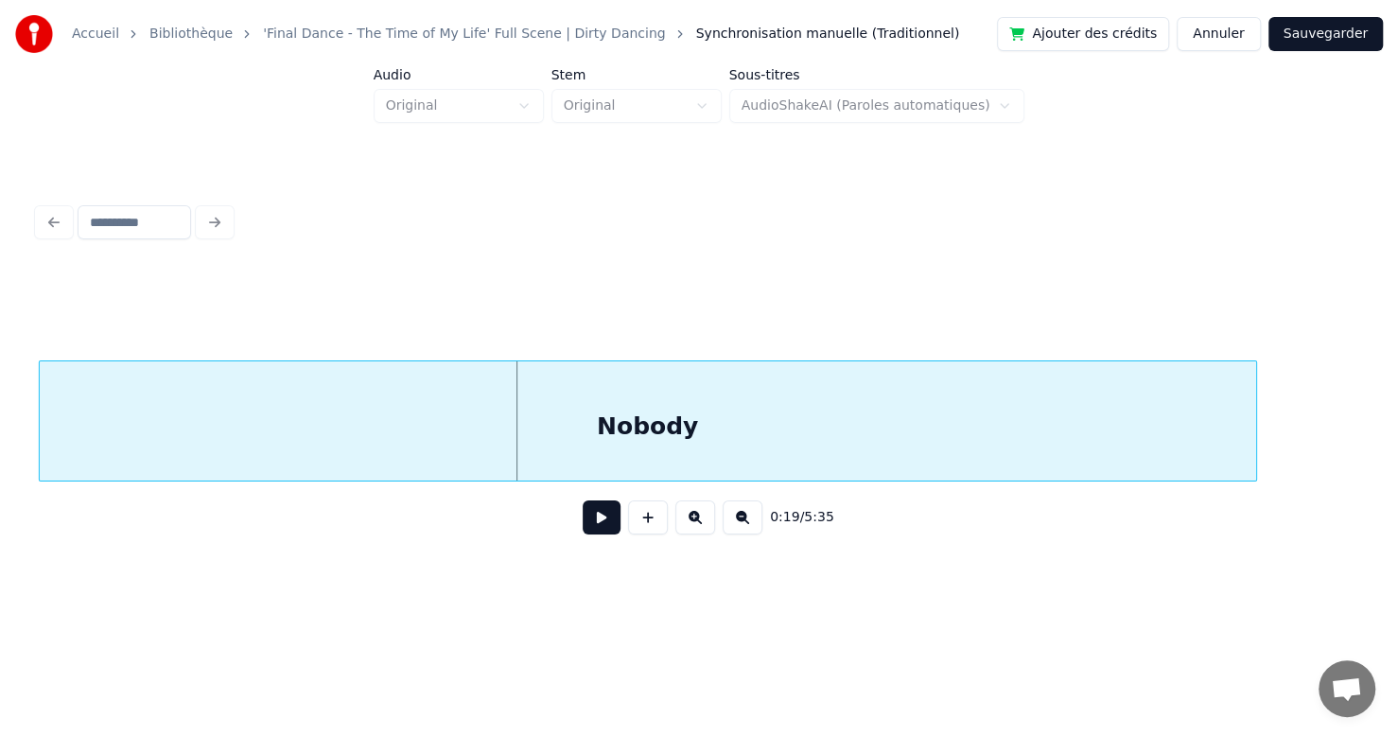
scroll to position [0, 3995]
click at [681, 412] on div "Nobody" at bounding box center [648, 425] width 1216 height 129
click at [1229, 44] on button "Annuler" at bounding box center [1218, 34] width 83 height 34
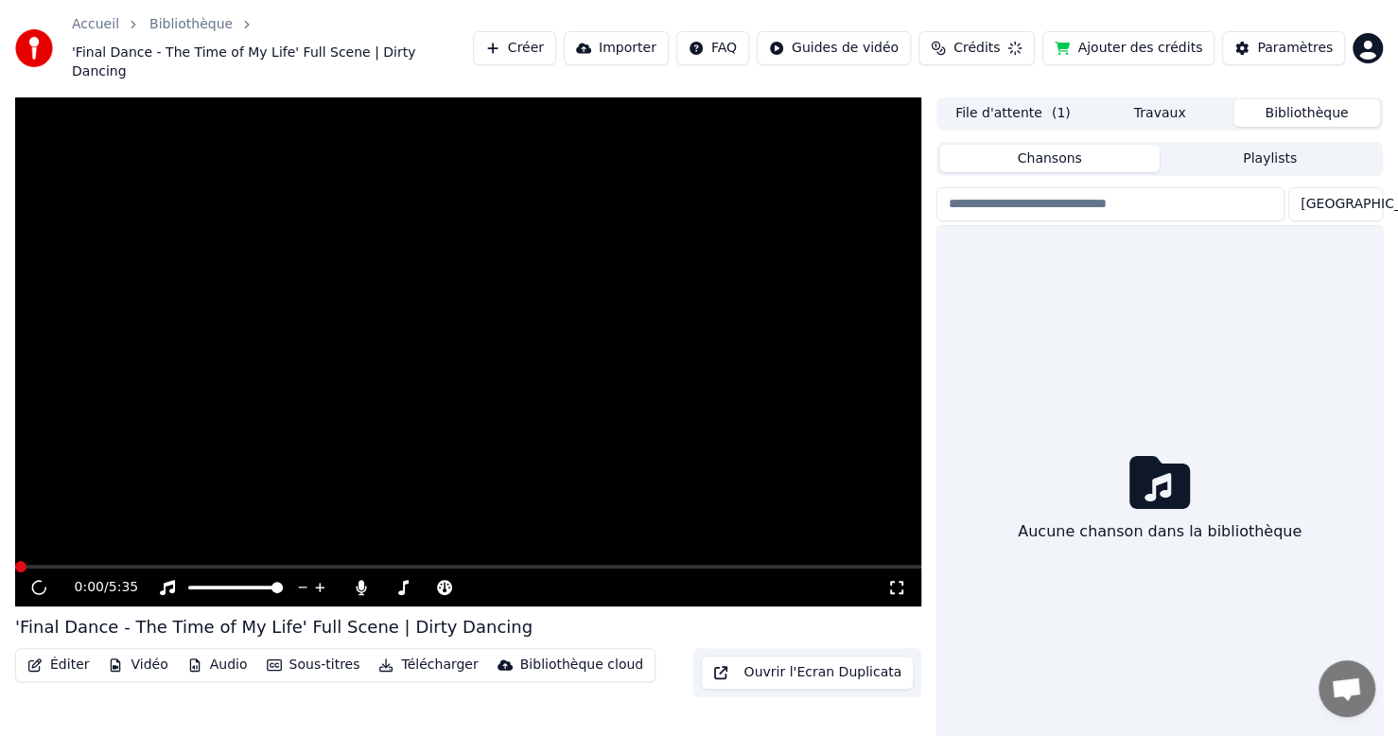
scroll to position [22, 0]
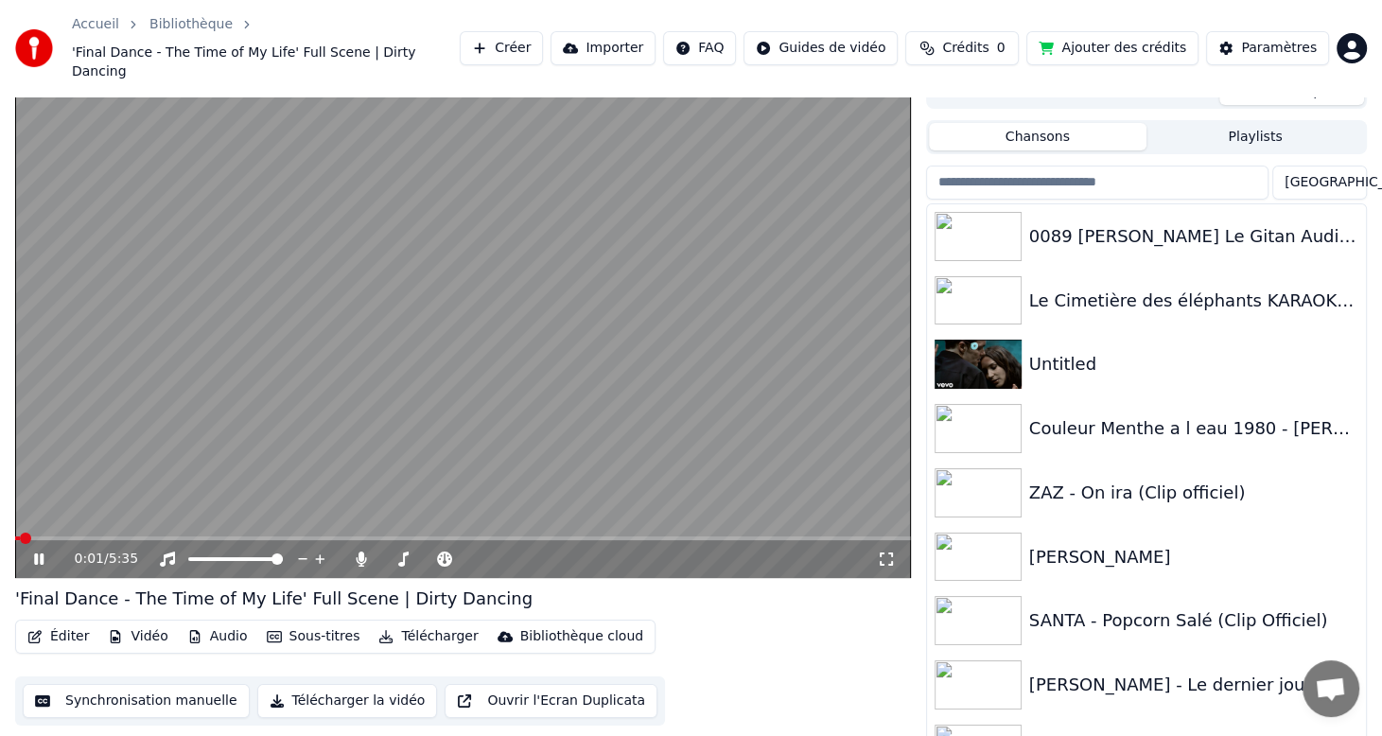
click at [76, 536] on span at bounding box center [463, 538] width 896 height 4
click at [140, 540] on div "0:24 / 5:35" at bounding box center [463, 559] width 896 height 38
click at [117, 536] on span at bounding box center [463, 538] width 896 height 4
click at [150, 536] on span at bounding box center [463, 538] width 896 height 4
click at [185, 536] on span at bounding box center [463, 538] width 896 height 4
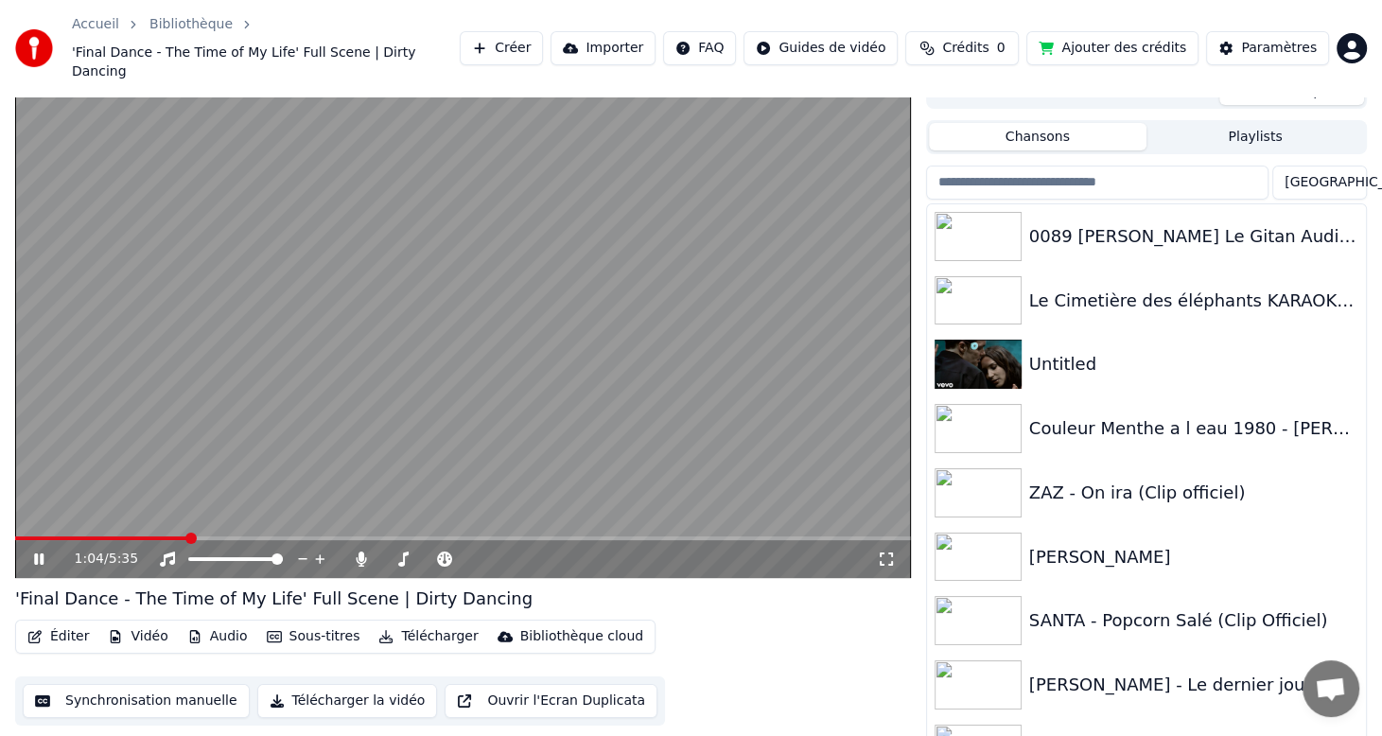
click at [201, 536] on span at bounding box center [463, 538] width 896 height 4
click at [220, 536] on span at bounding box center [463, 538] width 896 height 4
click at [233, 536] on span at bounding box center [463, 538] width 896 height 4
click at [246, 536] on span at bounding box center [463, 538] width 896 height 4
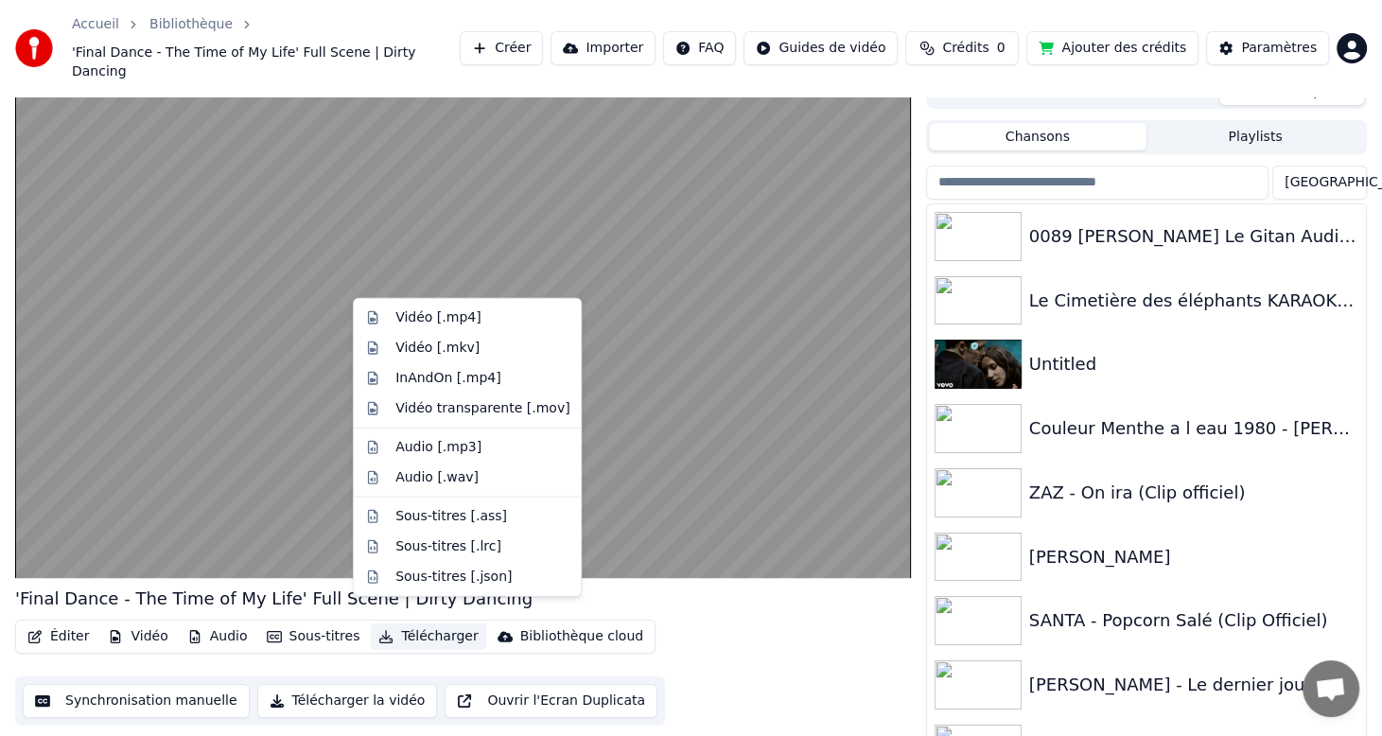
click at [423, 623] on button "Télécharger" at bounding box center [428, 636] width 114 height 26
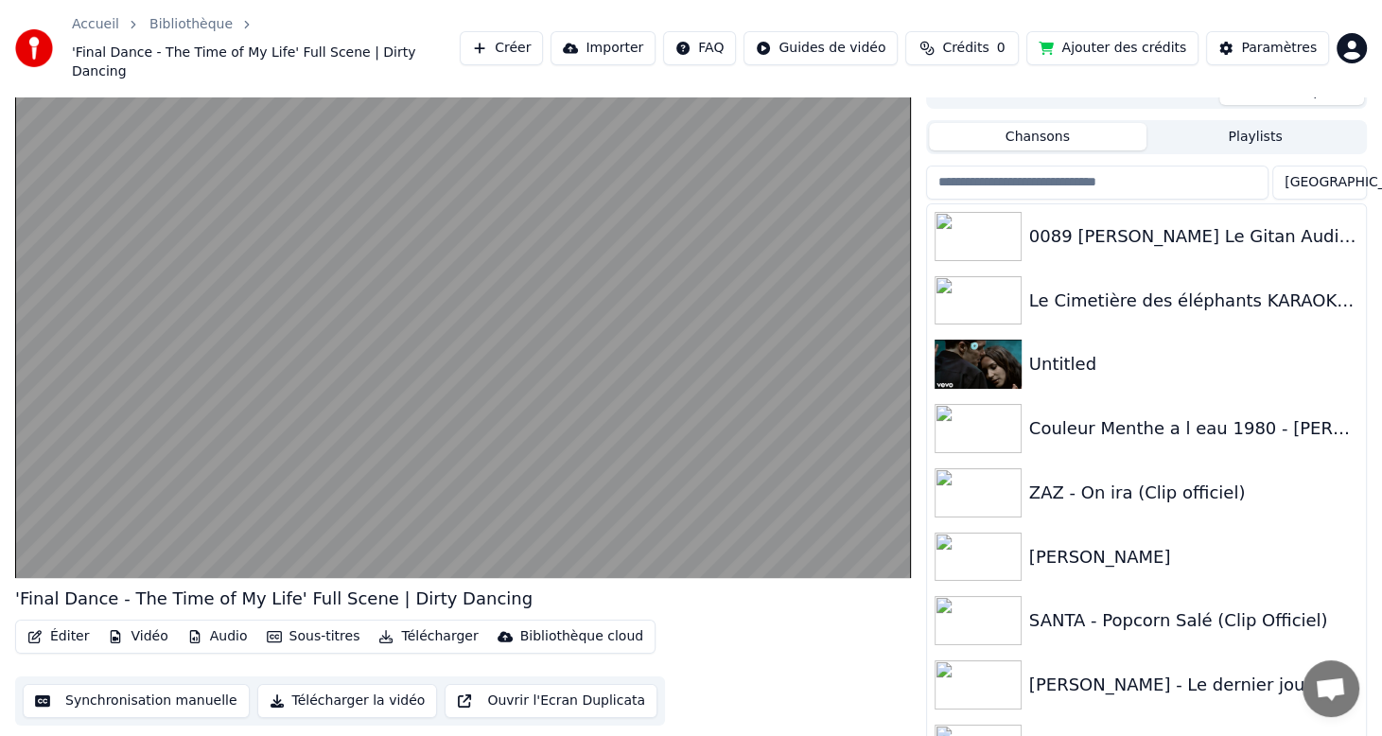
click at [197, 640] on div "Éditer Vidéo Audio Sous-titres Télécharger Bibliothèque cloud Synchronisation m…" at bounding box center [463, 673] width 896 height 106
click at [148, 623] on button "Vidéo" at bounding box center [137, 636] width 75 height 26
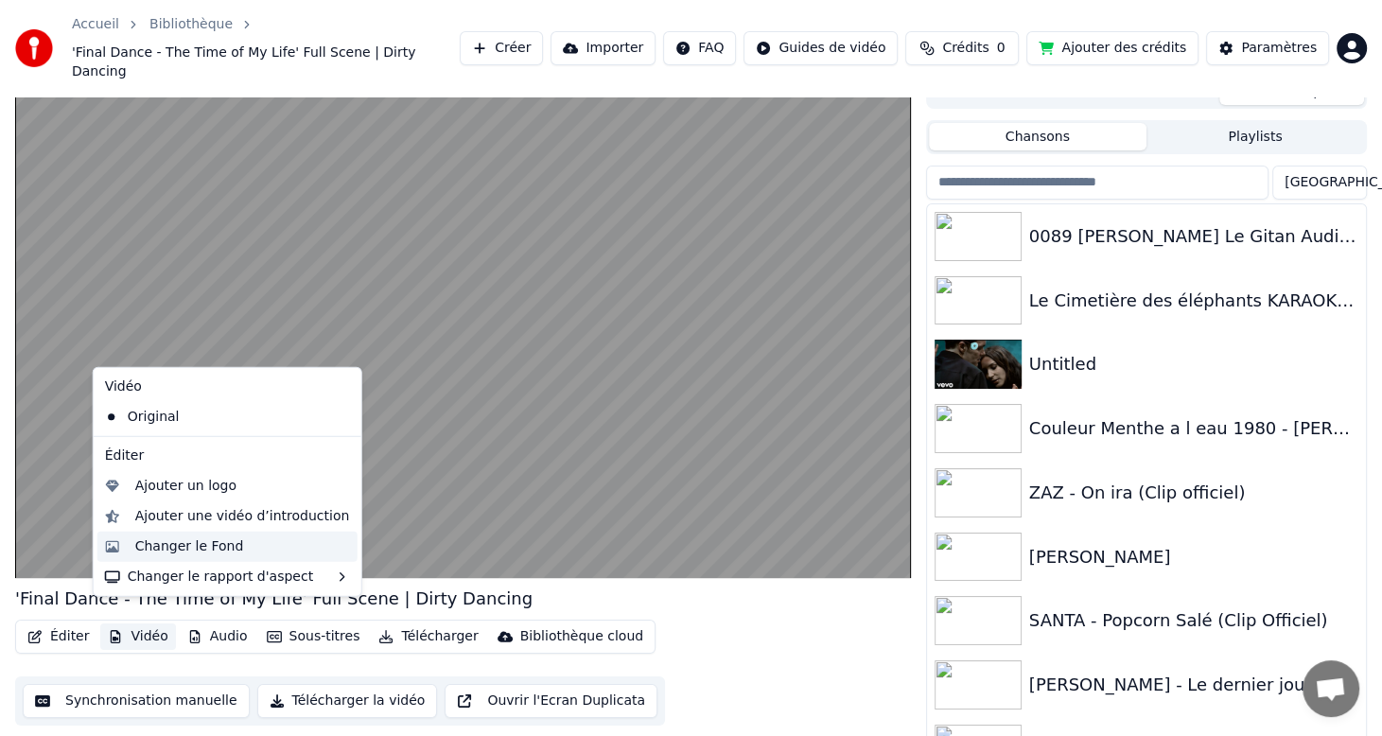
click at [188, 541] on div "Changer le Fond" at bounding box center [189, 546] width 109 height 19
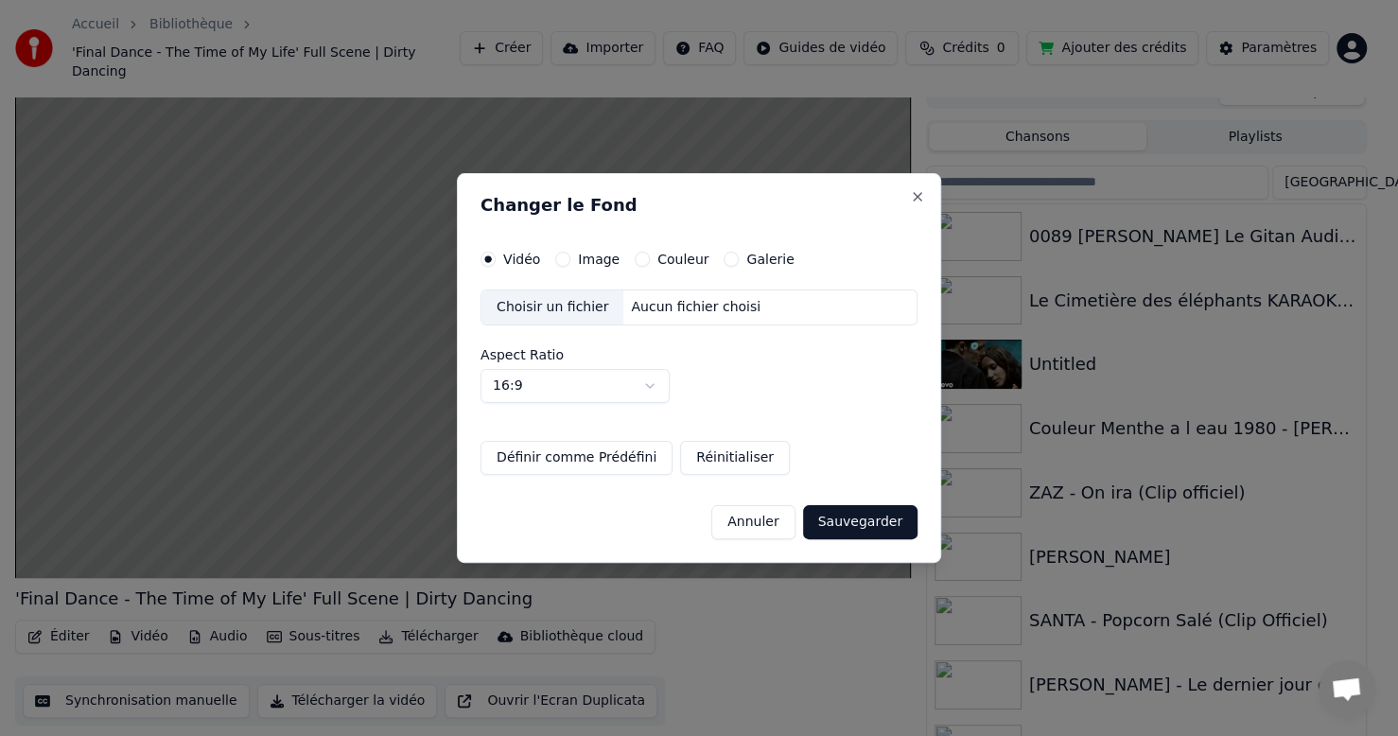
click at [697, 259] on label "Couleur" at bounding box center [682, 259] width 51 height 13
click at [650, 259] on button "Couleur" at bounding box center [642, 259] width 15 height 15
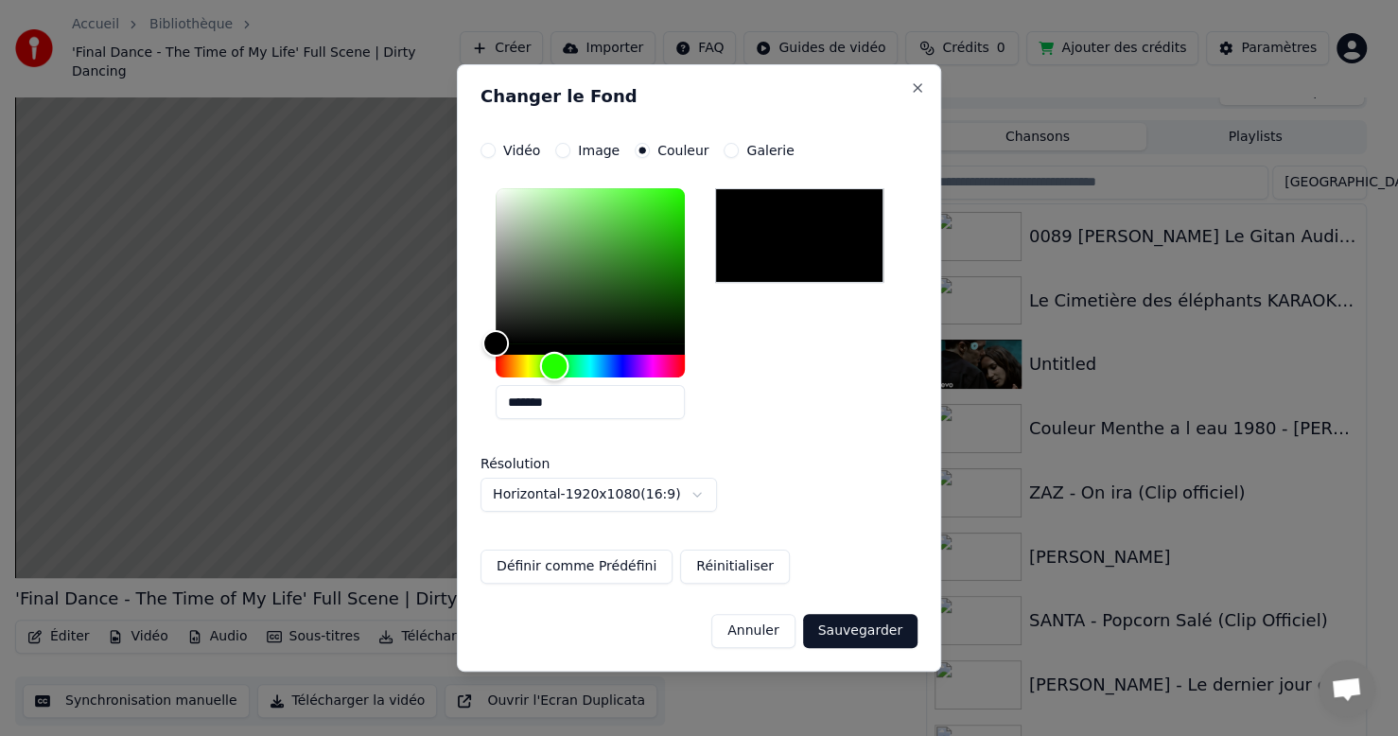
click at [554, 368] on div "Hue" at bounding box center [590, 366] width 189 height 23
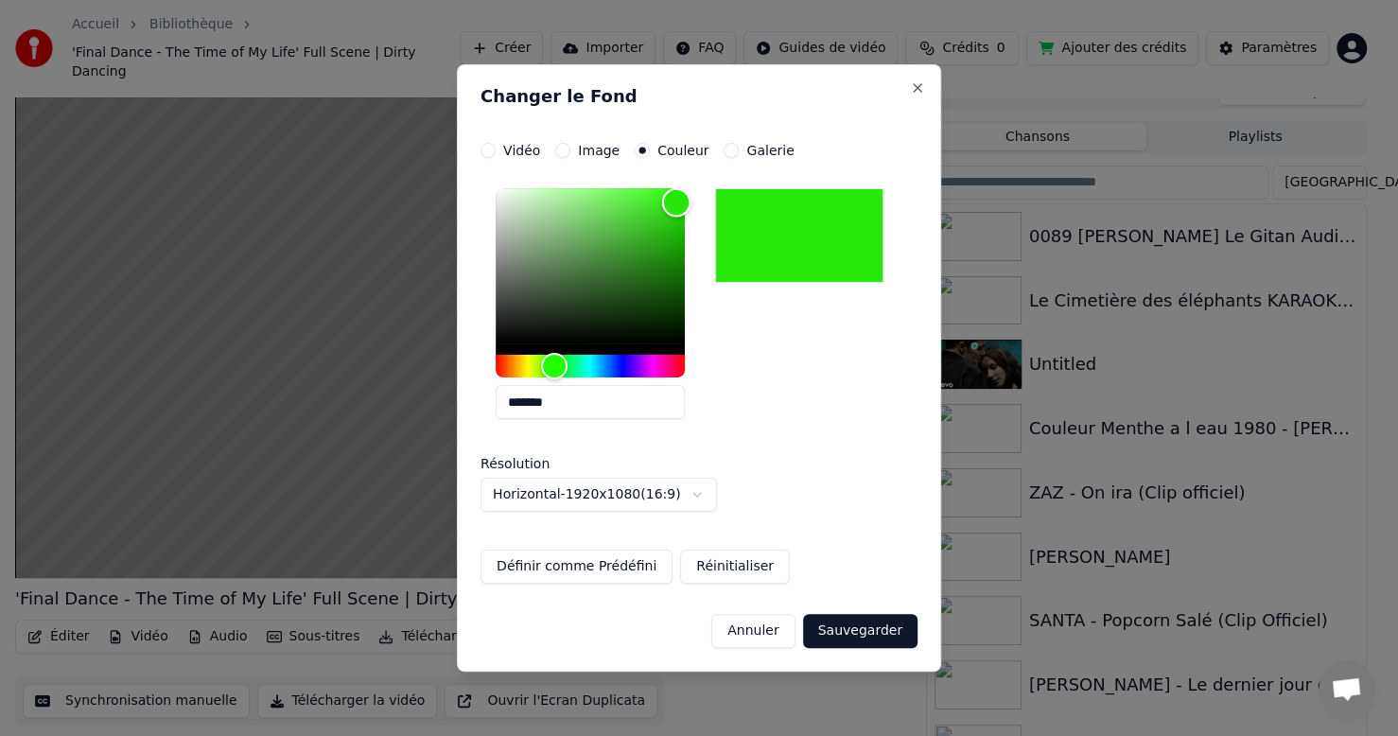
type input "*******"
drag, startPoint x: 676, startPoint y: 214, endPoint x: 676, endPoint y: 197, distance: 17.0
click at [676, 197] on div "Color" at bounding box center [590, 265] width 189 height 155
click at [618, 568] on button "Définir comme Prédéfini" at bounding box center [576, 567] width 192 height 34
click at [879, 634] on button "Sauvegarder" at bounding box center [860, 631] width 114 height 34
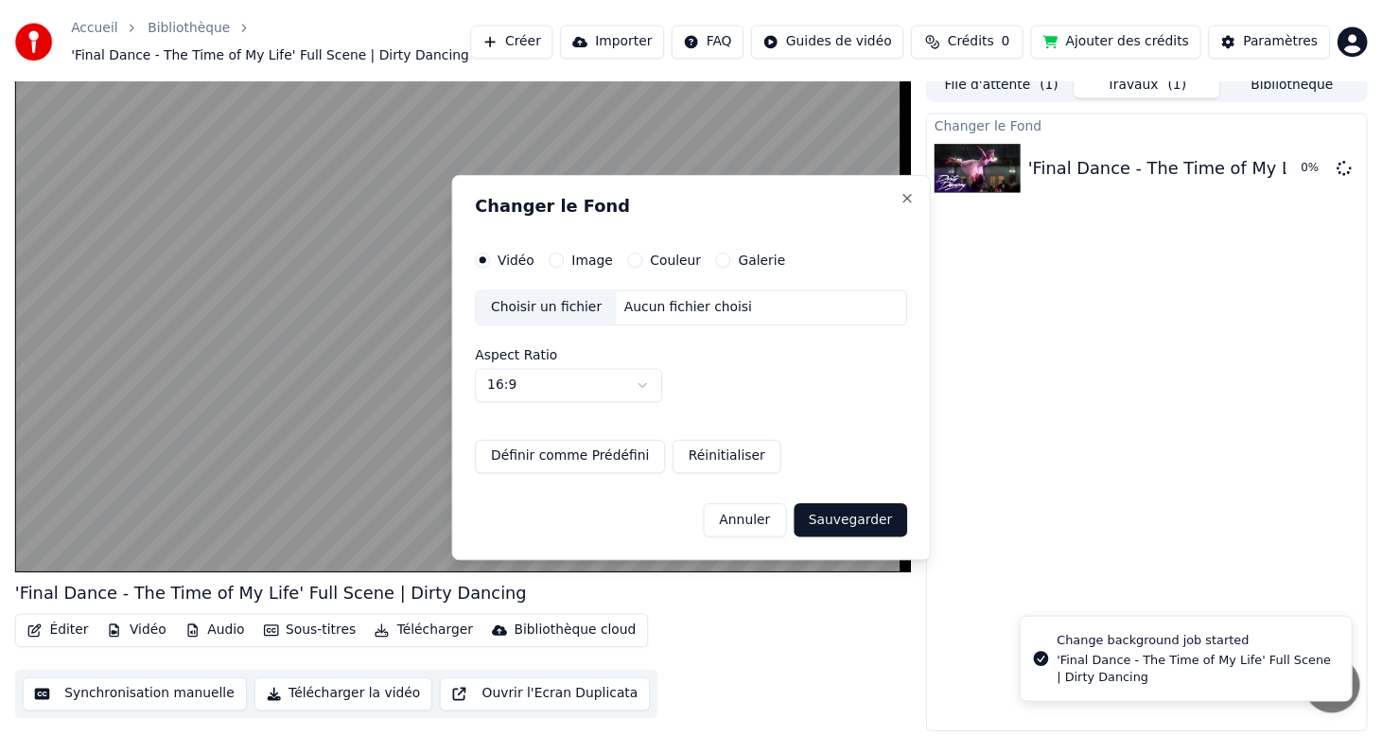
scroll to position [12, 0]
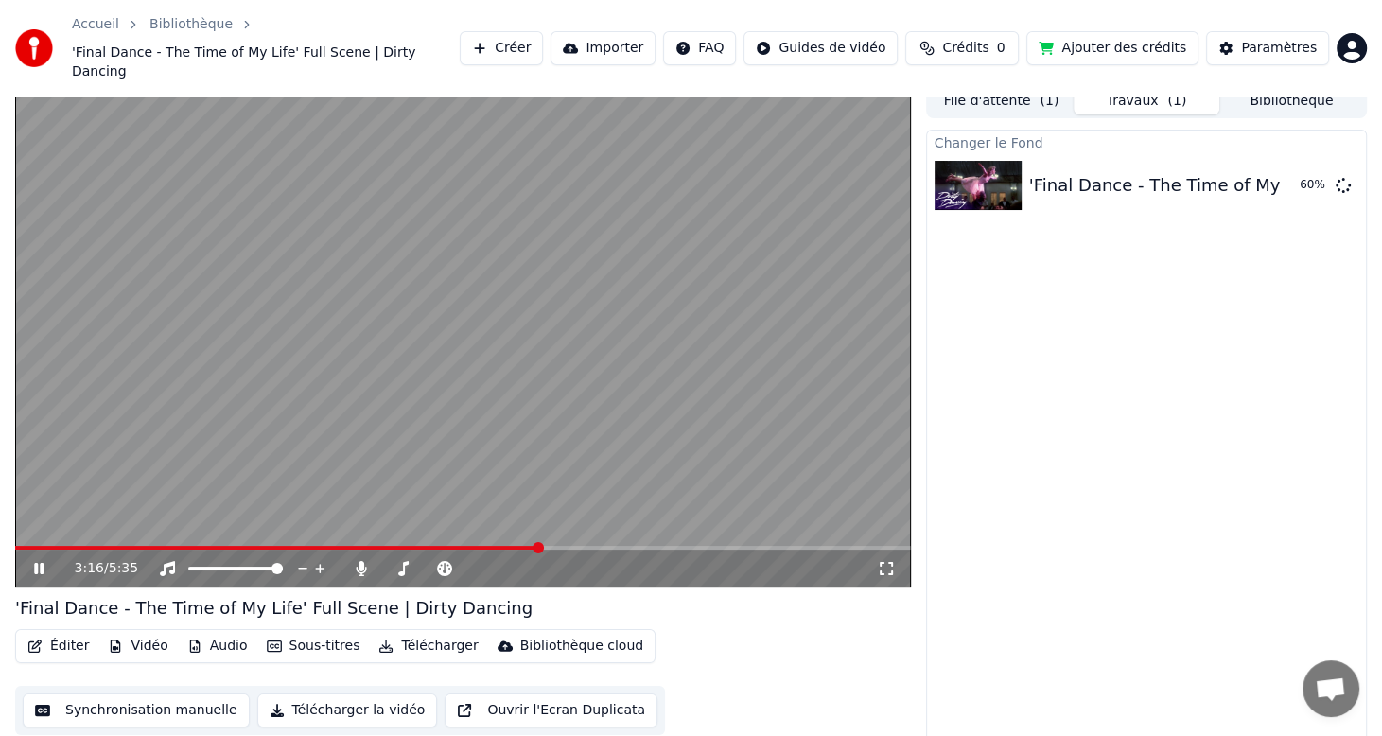
click at [35, 563] on icon at bounding box center [38, 568] width 9 height 11
click at [1301, 169] on button "Jouer" at bounding box center [1295, 185] width 66 height 34
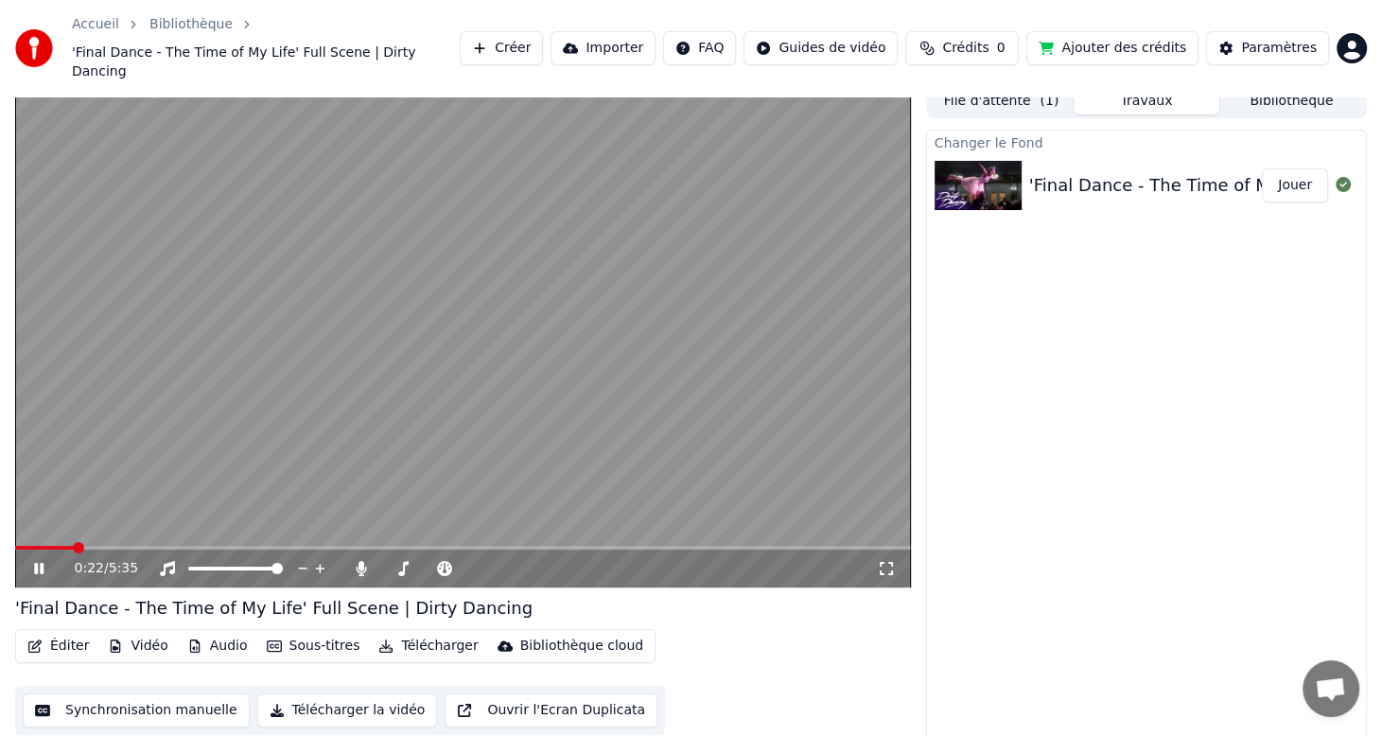
click at [73, 546] on span at bounding box center [463, 548] width 896 height 4
click at [148, 550] on div "0:22 / 5:35" at bounding box center [463, 569] width 896 height 38
click at [151, 546] on span at bounding box center [463, 548] width 896 height 4
click at [239, 520] on video at bounding box center [463, 336] width 896 height 504
click at [246, 525] on video at bounding box center [463, 336] width 896 height 504
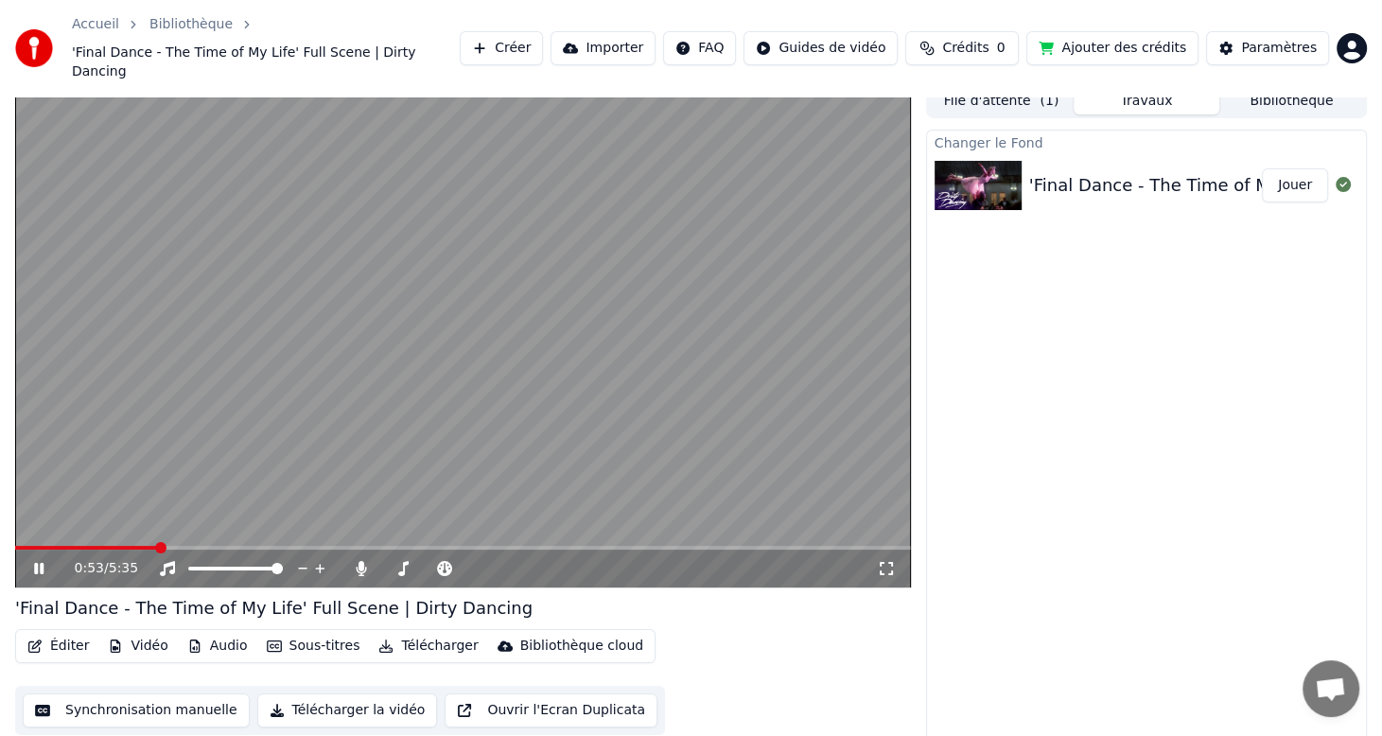
click at [259, 546] on span at bounding box center [463, 548] width 896 height 4
click at [340, 520] on video at bounding box center [463, 336] width 896 height 504
click at [317, 522] on video at bounding box center [463, 336] width 896 height 504
click at [301, 546] on span at bounding box center [463, 548] width 896 height 4
click at [45, 561] on icon at bounding box center [52, 568] width 44 height 15
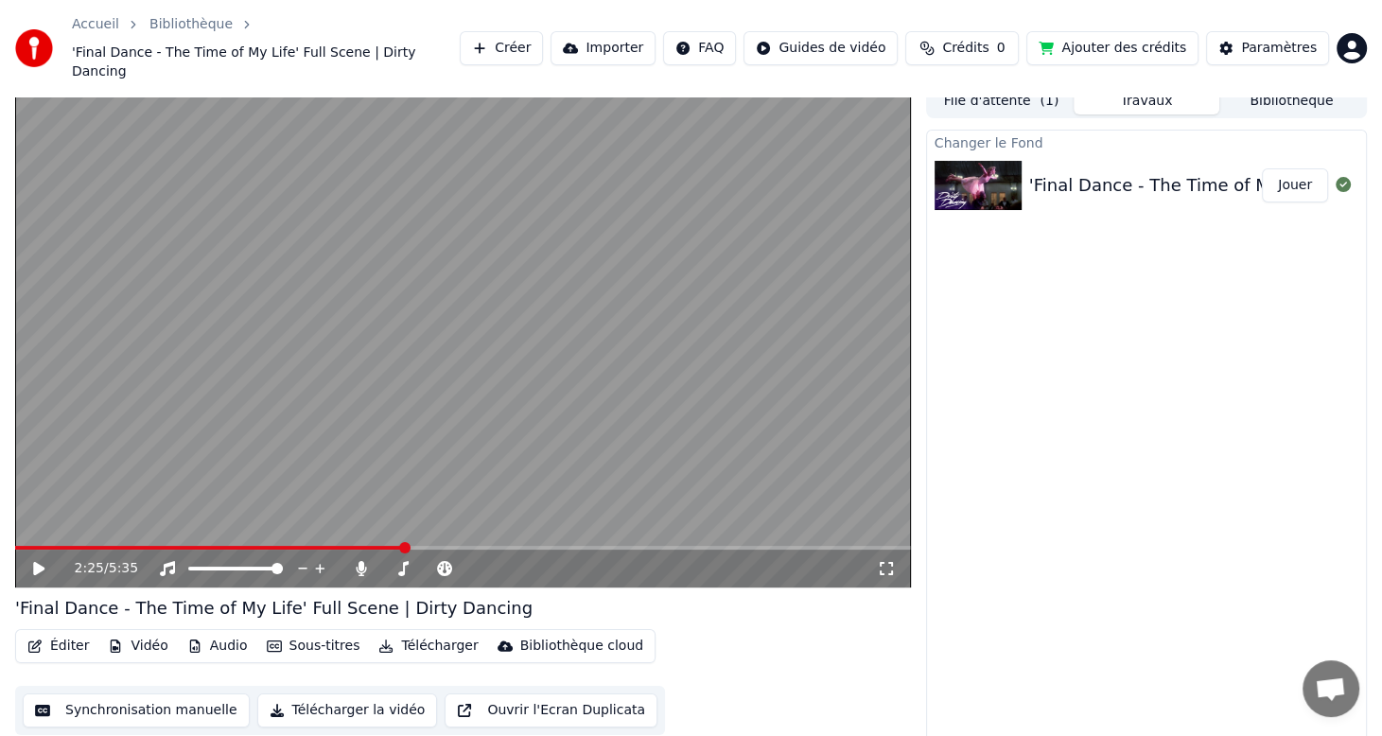
click at [521, 48] on button "Créer" at bounding box center [501, 48] width 83 height 34
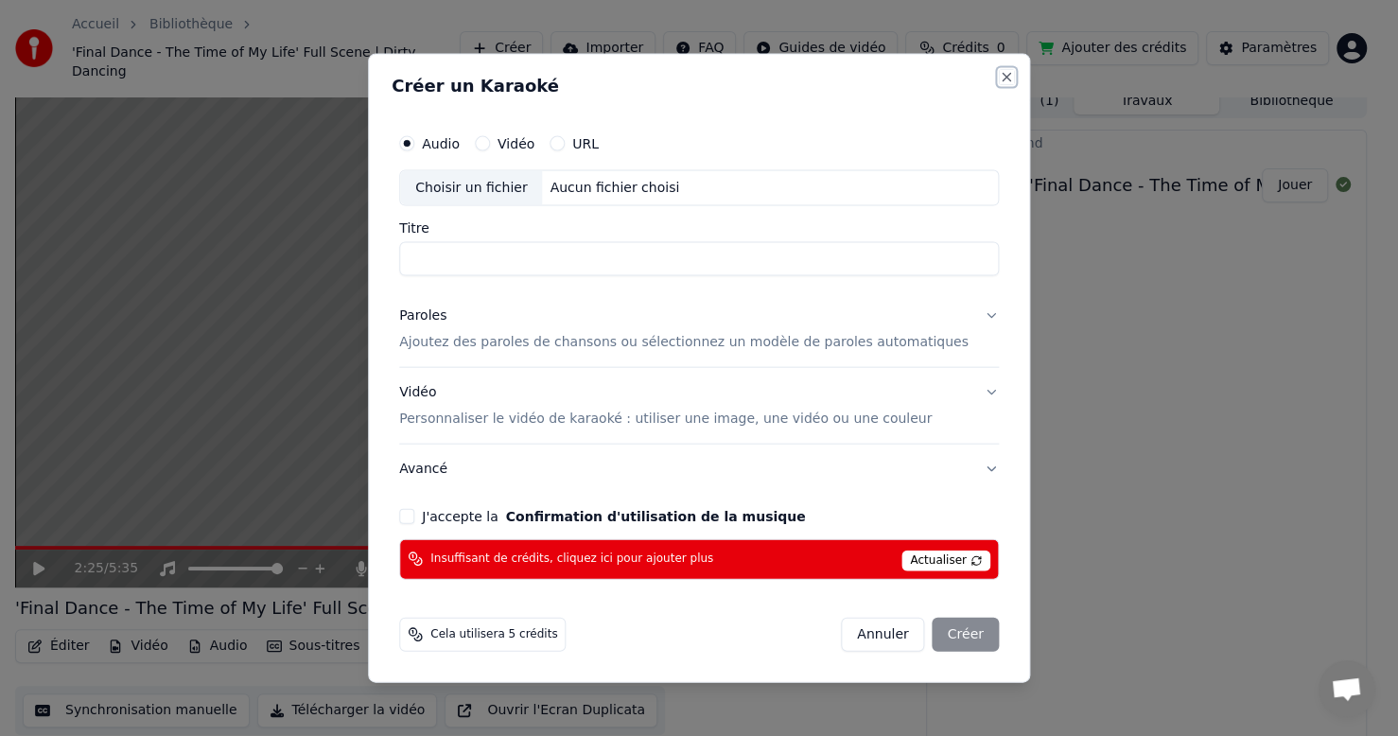
click at [999, 74] on button "Close" at bounding box center [1006, 77] width 15 height 15
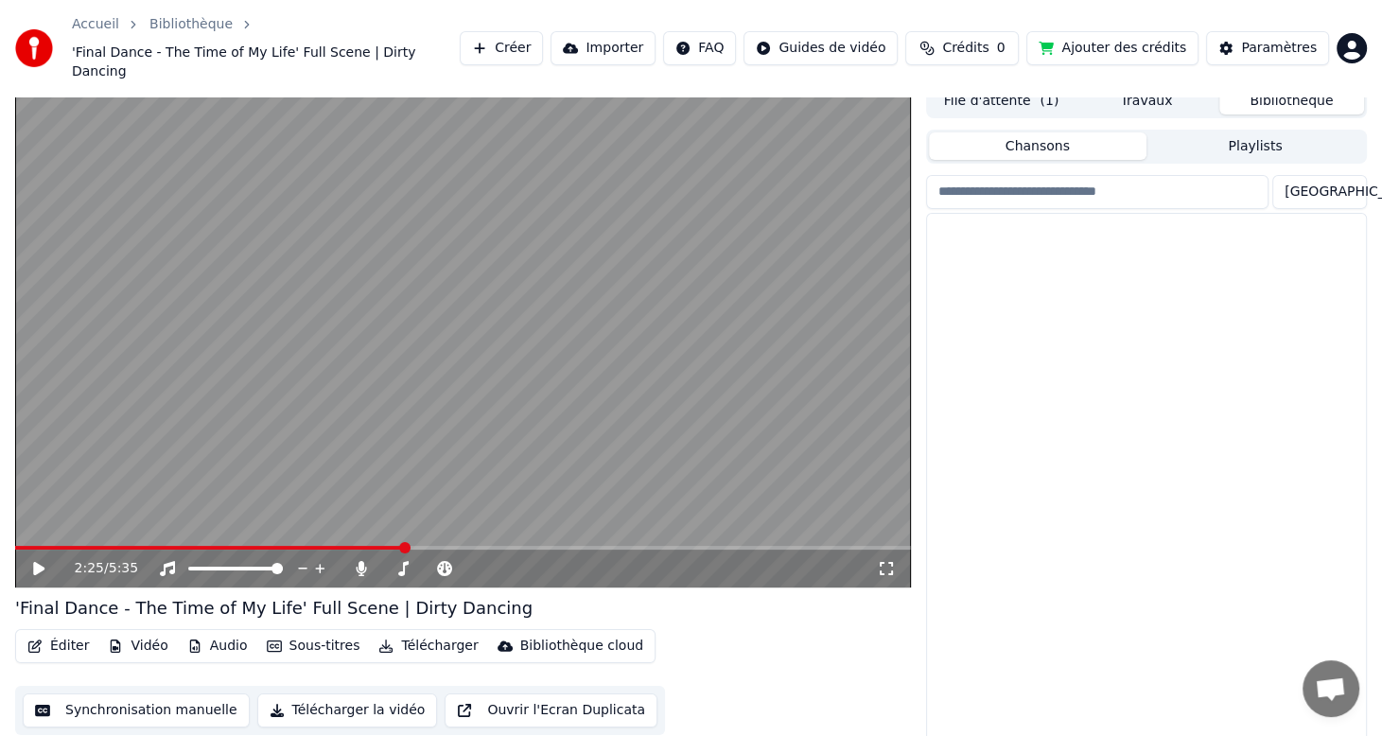
click at [1297, 87] on button "Bibliothèque" at bounding box center [1291, 100] width 145 height 27
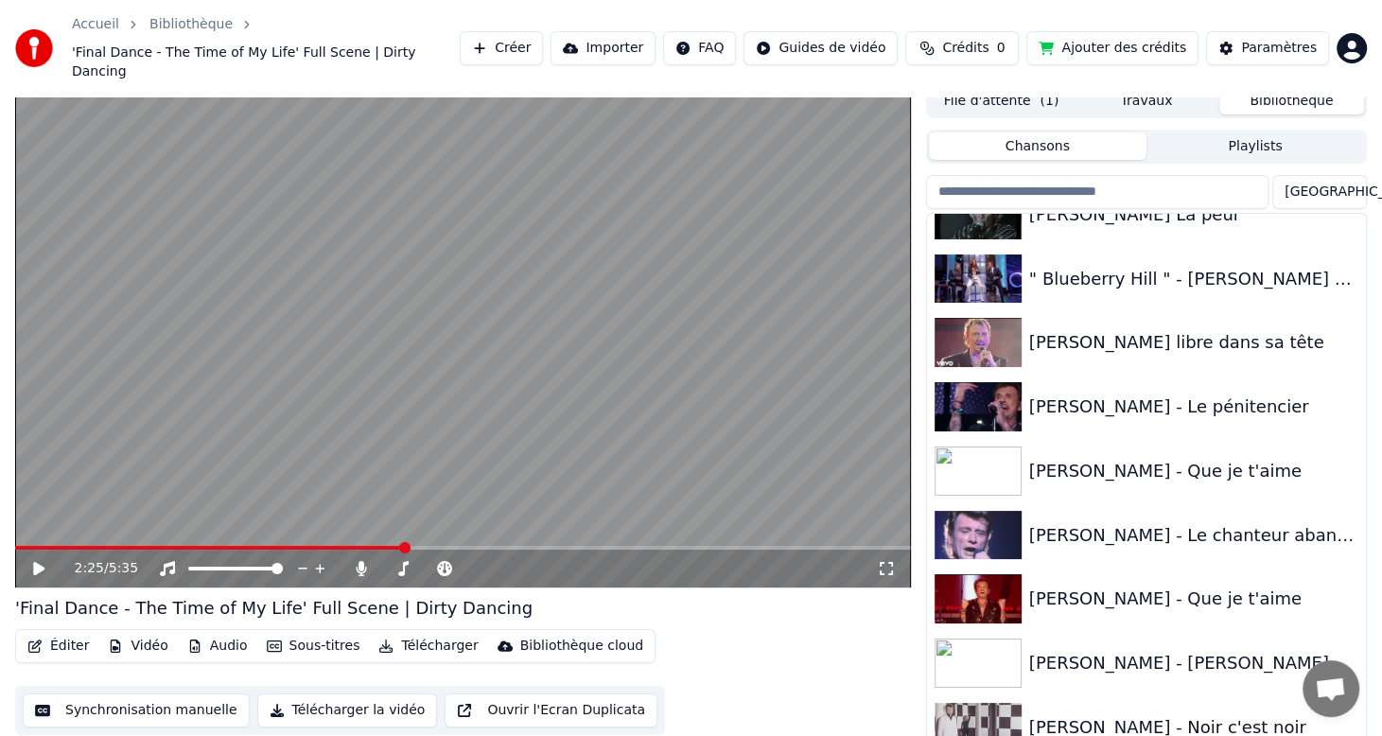
scroll to position [2932, 0]
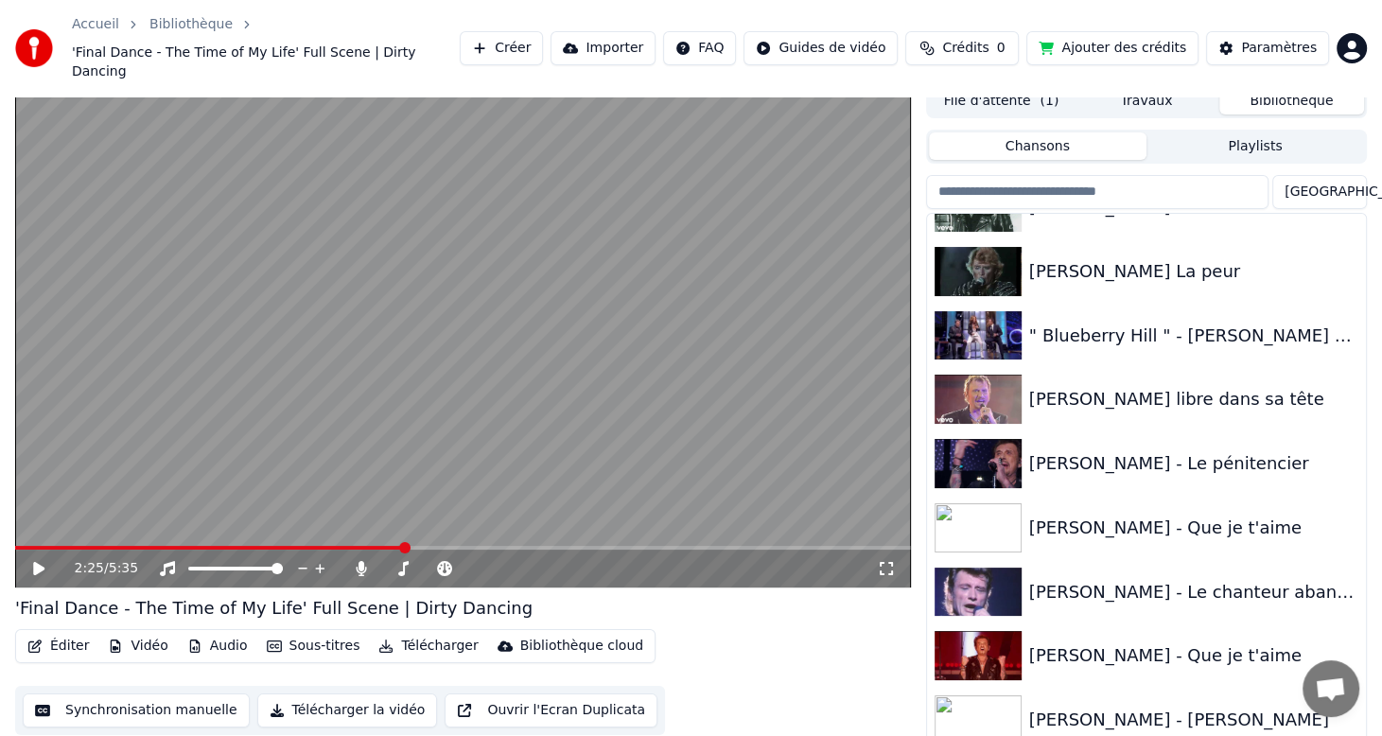
click at [1108, 41] on button "Ajouter des crédits" at bounding box center [1112, 48] width 172 height 34
